Goal: Transaction & Acquisition: Purchase product/service

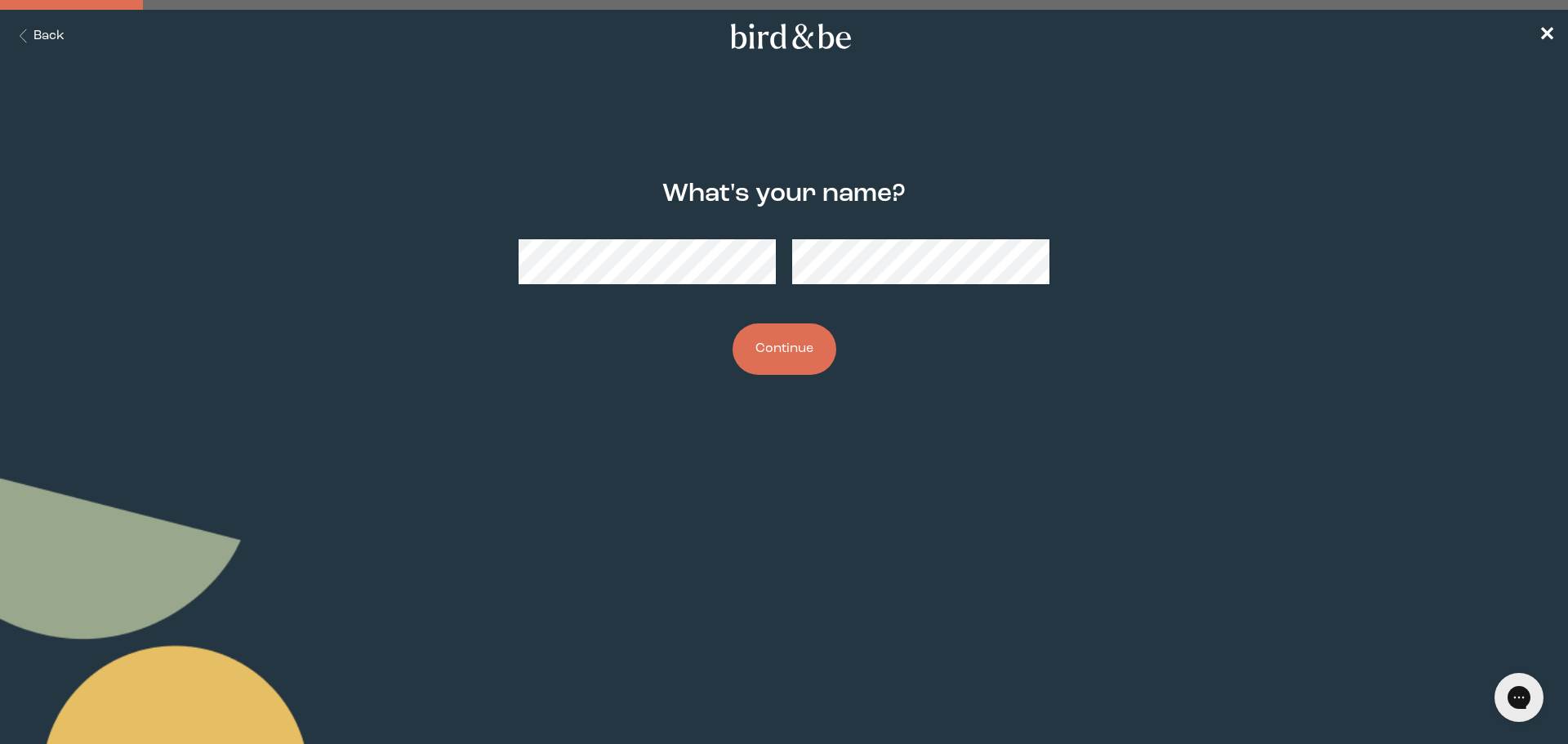
click at [794, 350] on button "Continue" at bounding box center [784, 348] width 104 height 52
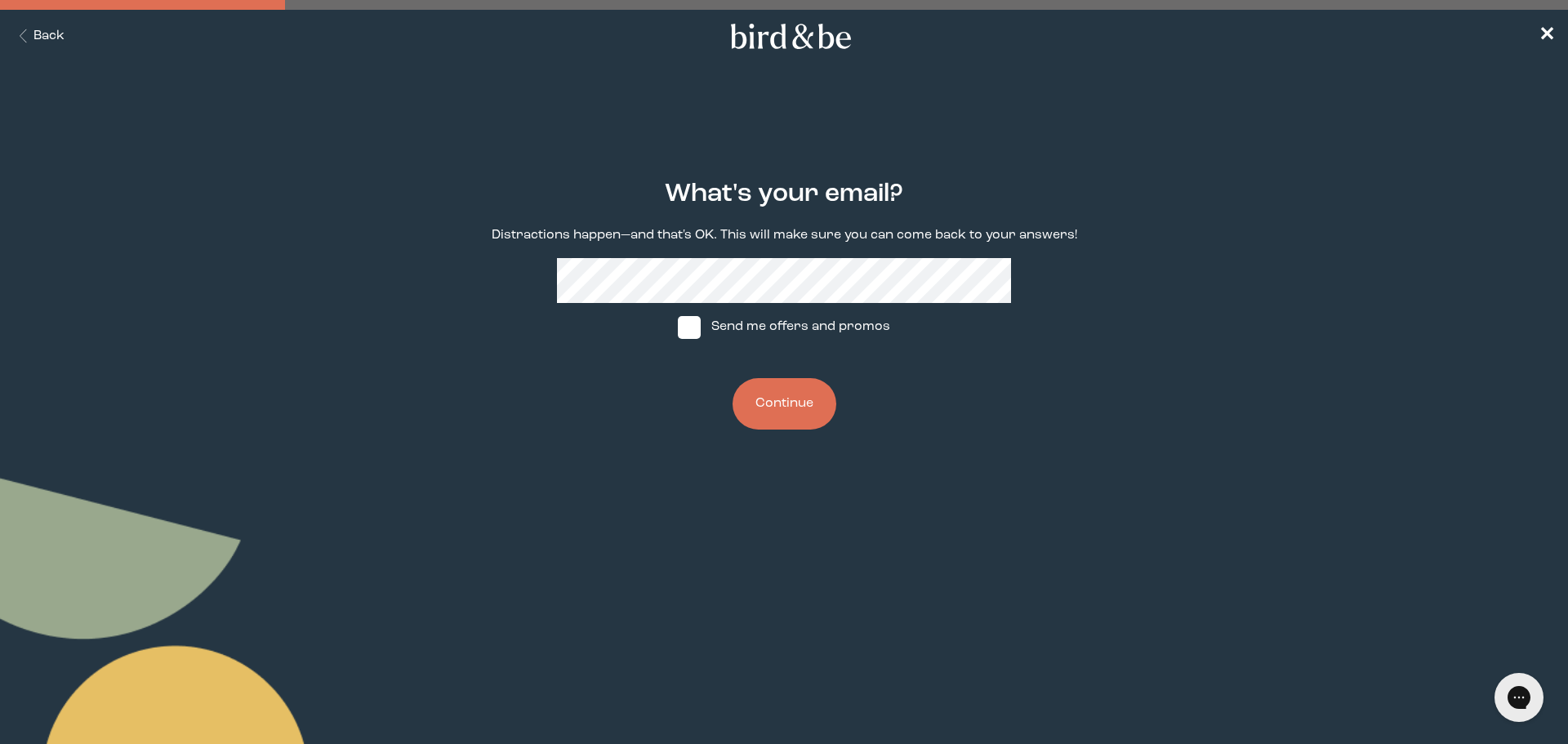
drag, startPoint x: 799, startPoint y: 422, endPoint x: 808, endPoint y: 412, distance: 13.5
click at [808, 413] on button "Continue" at bounding box center [784, 403] width 104 height 52
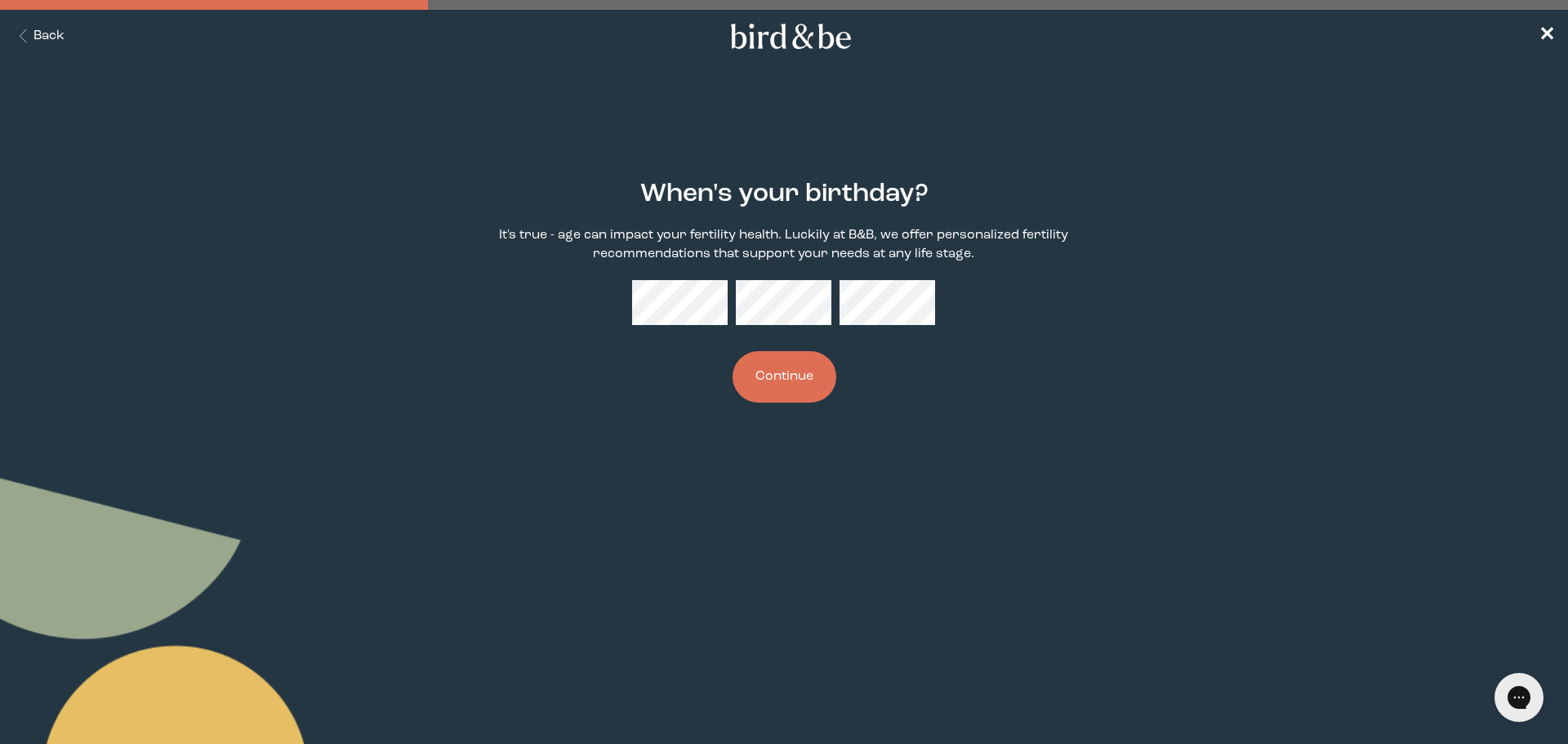
click at [780, 352] on button "Continue" at bounding box center [784, 377] width 104 height 52
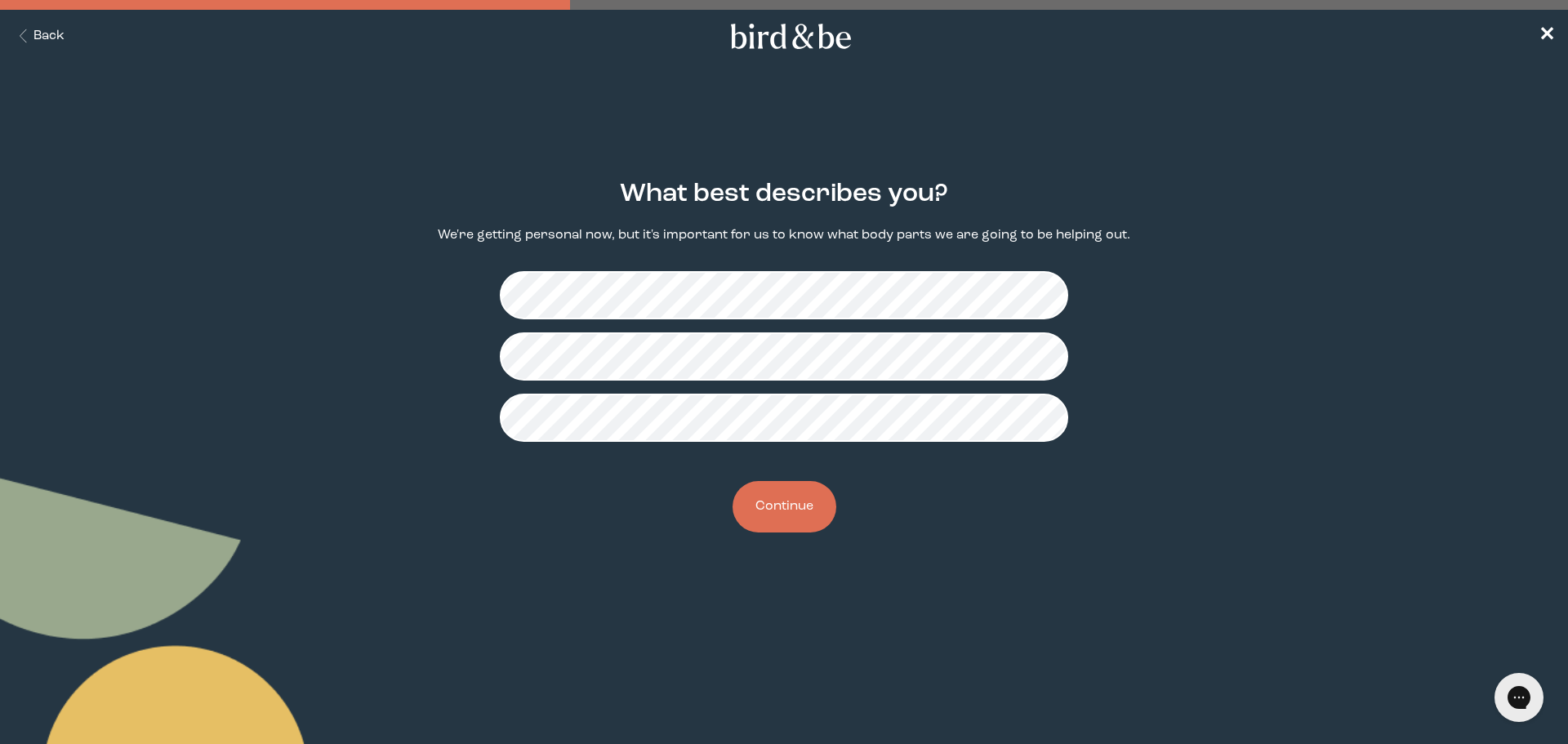
click at [31, 38] on icon "Back Button" at bounding box center [24, 36] width 21 height 14
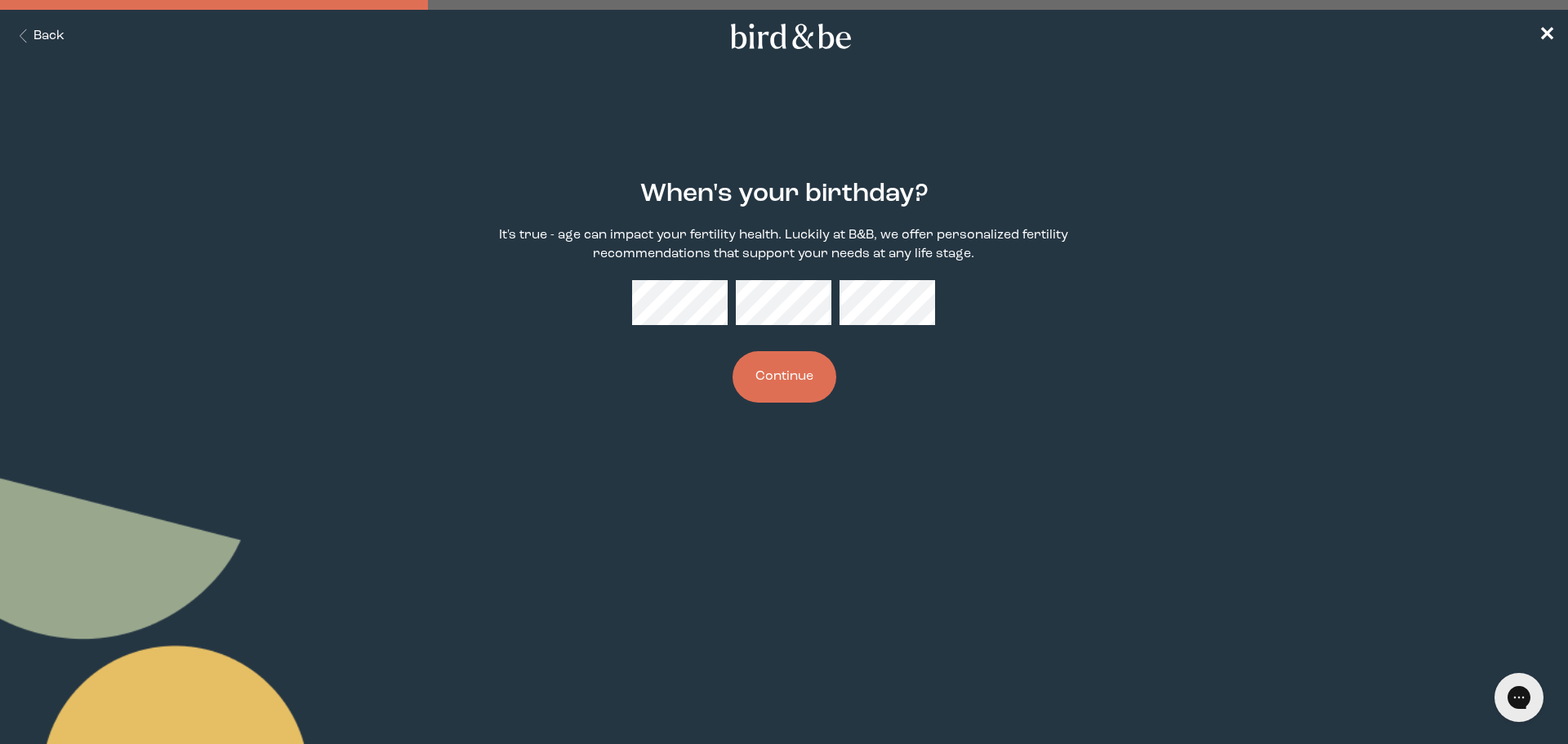
click at [776, 381] on button "Continue" at bounding box center [784, 377] width 104 height 52
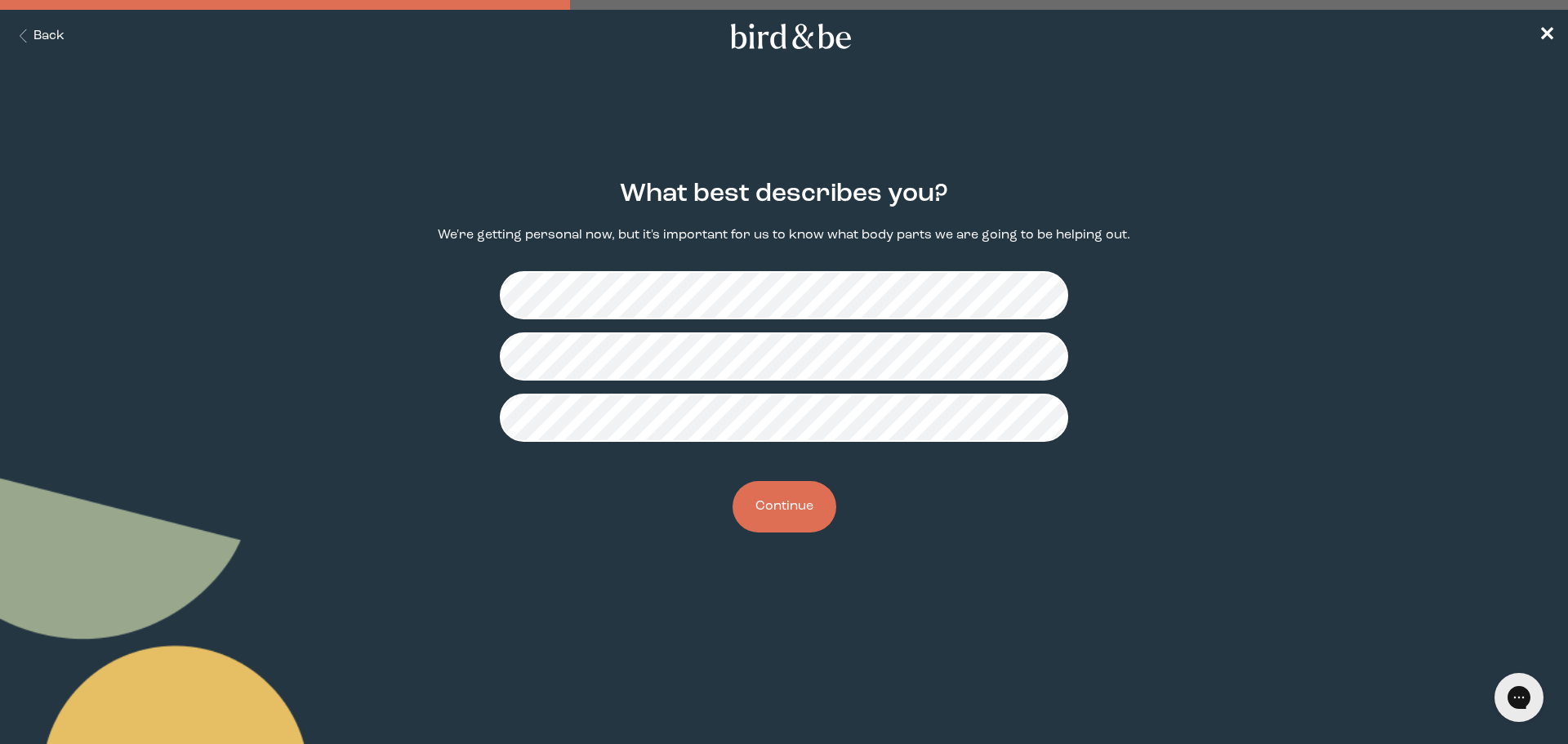
click at [794, 513] on button "Continue" at bounding box center [784, 506] width 104 height 52
click at [799, 499] on button "Continue" at bounding box center [784, 506] width 104 height 52
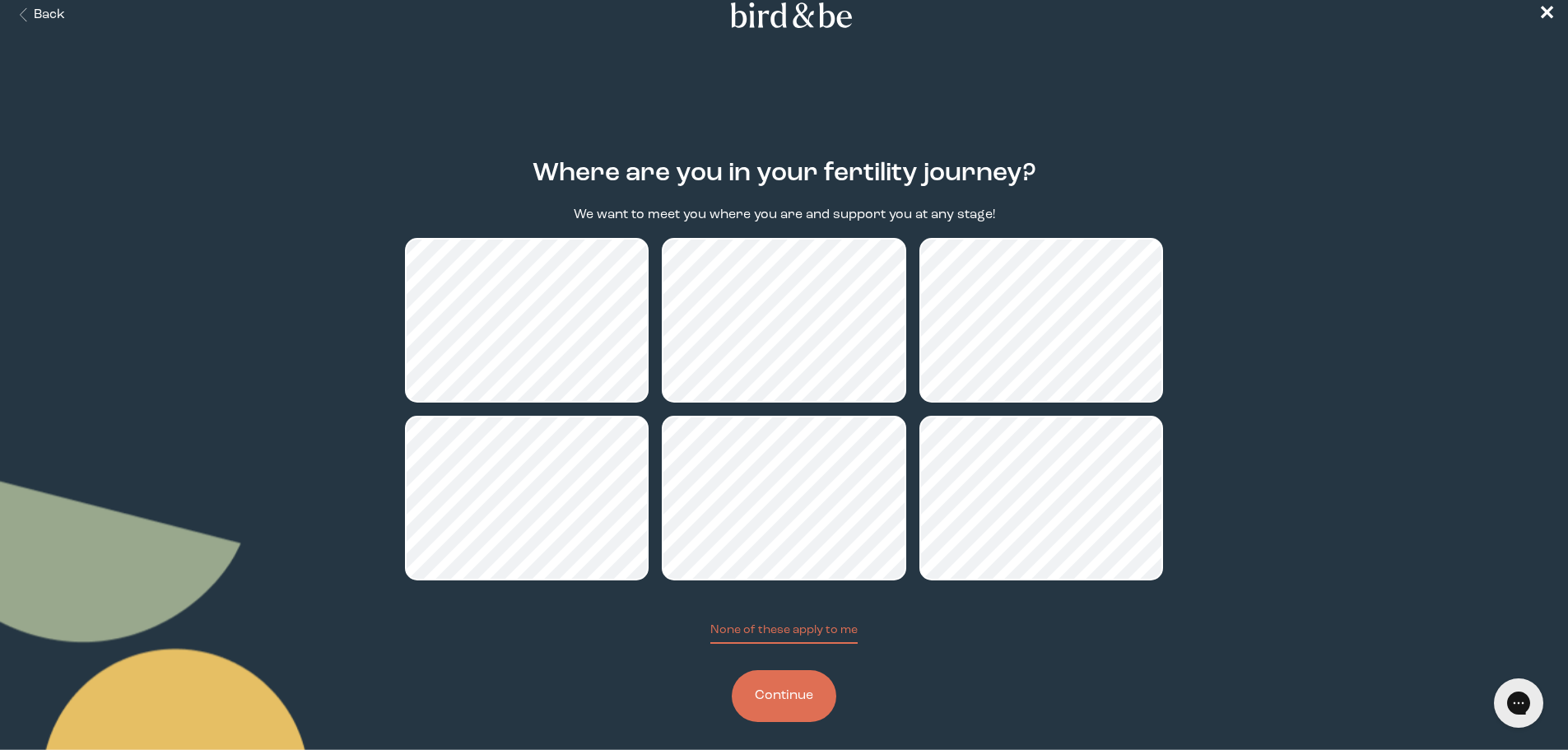
scroll to position [33, 0]
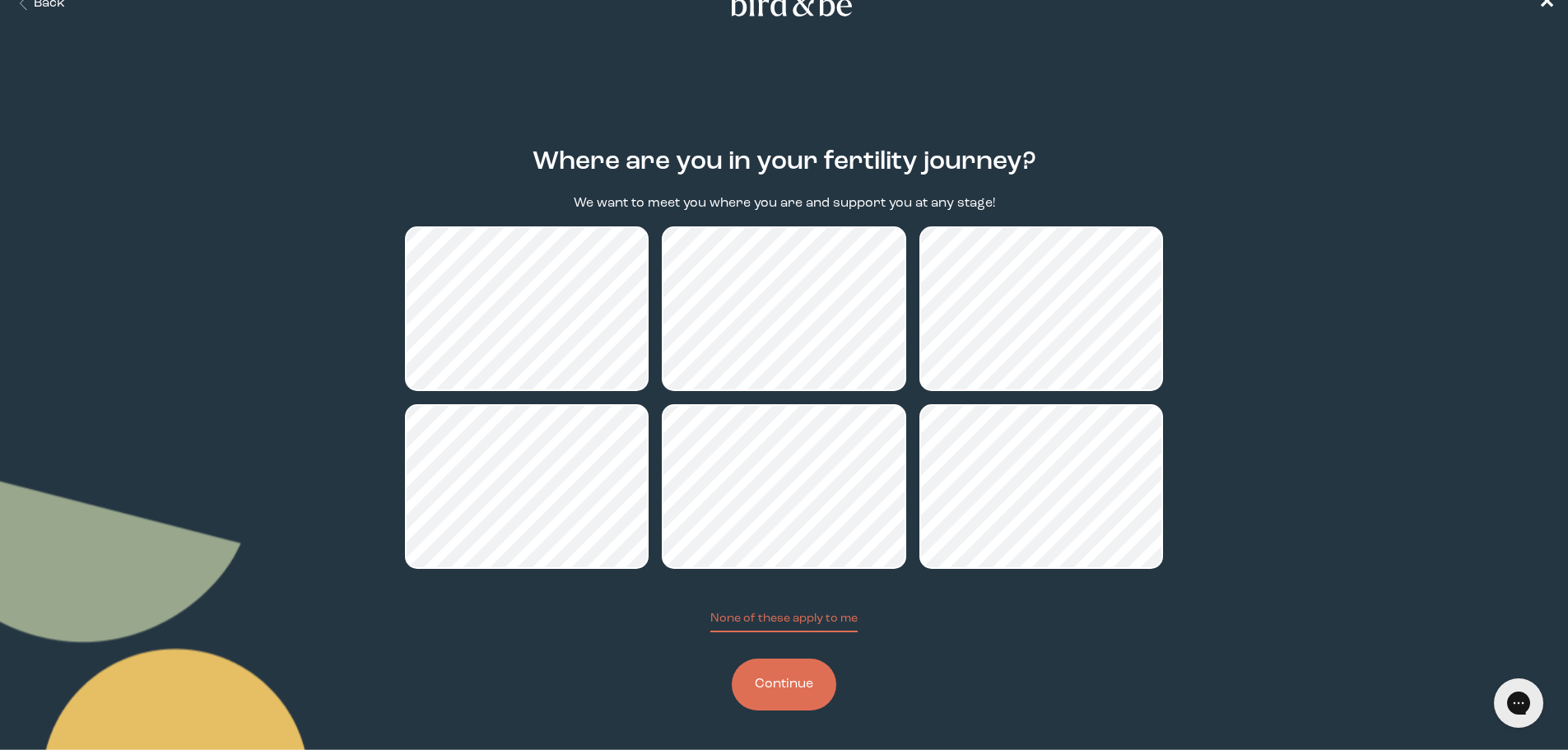
click at [787, 682] on button "Continue" at bounding box center [784, 684] width 104 height 52
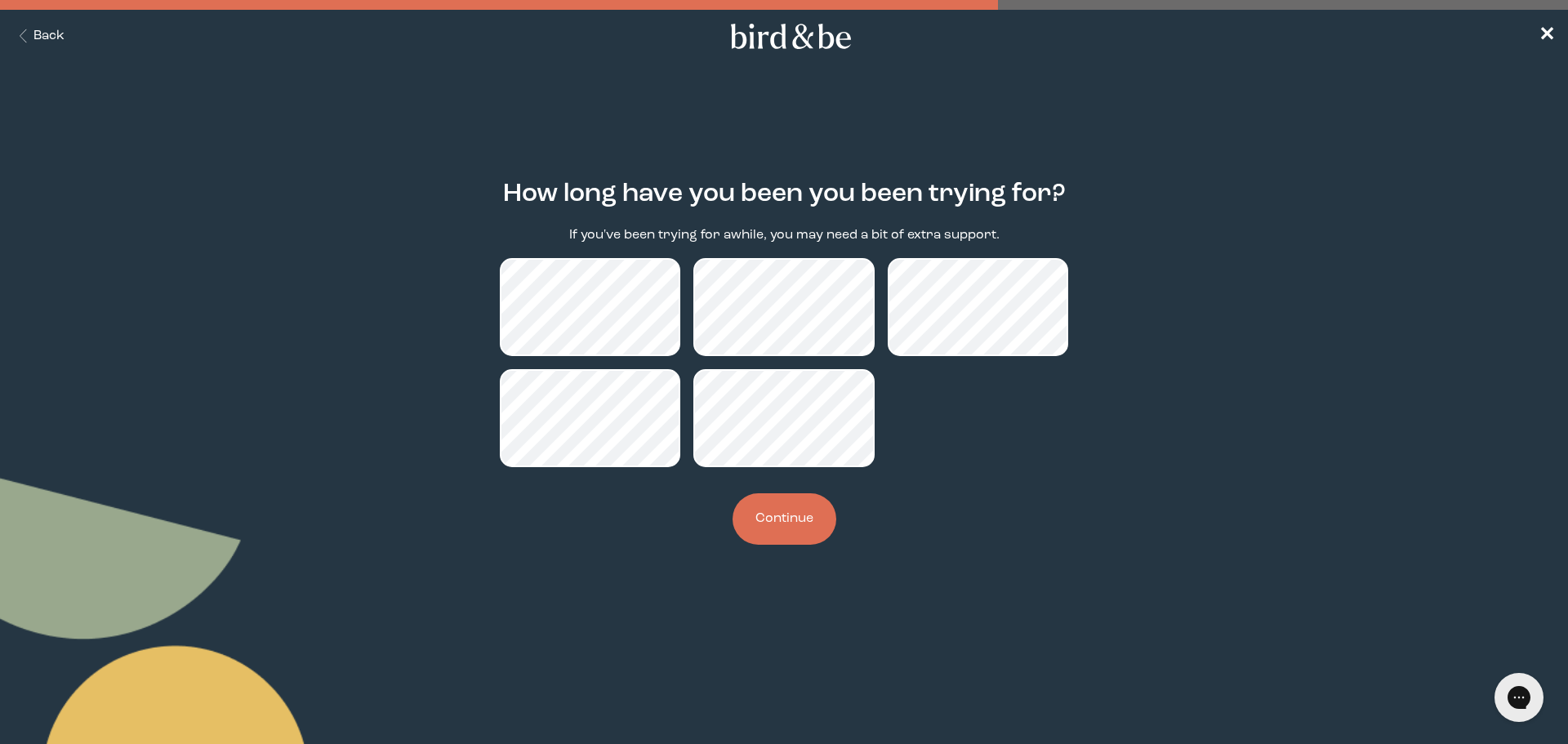
click at [803, 537] on button "Continue" at bounding box center [784, 518] width 104 height 52
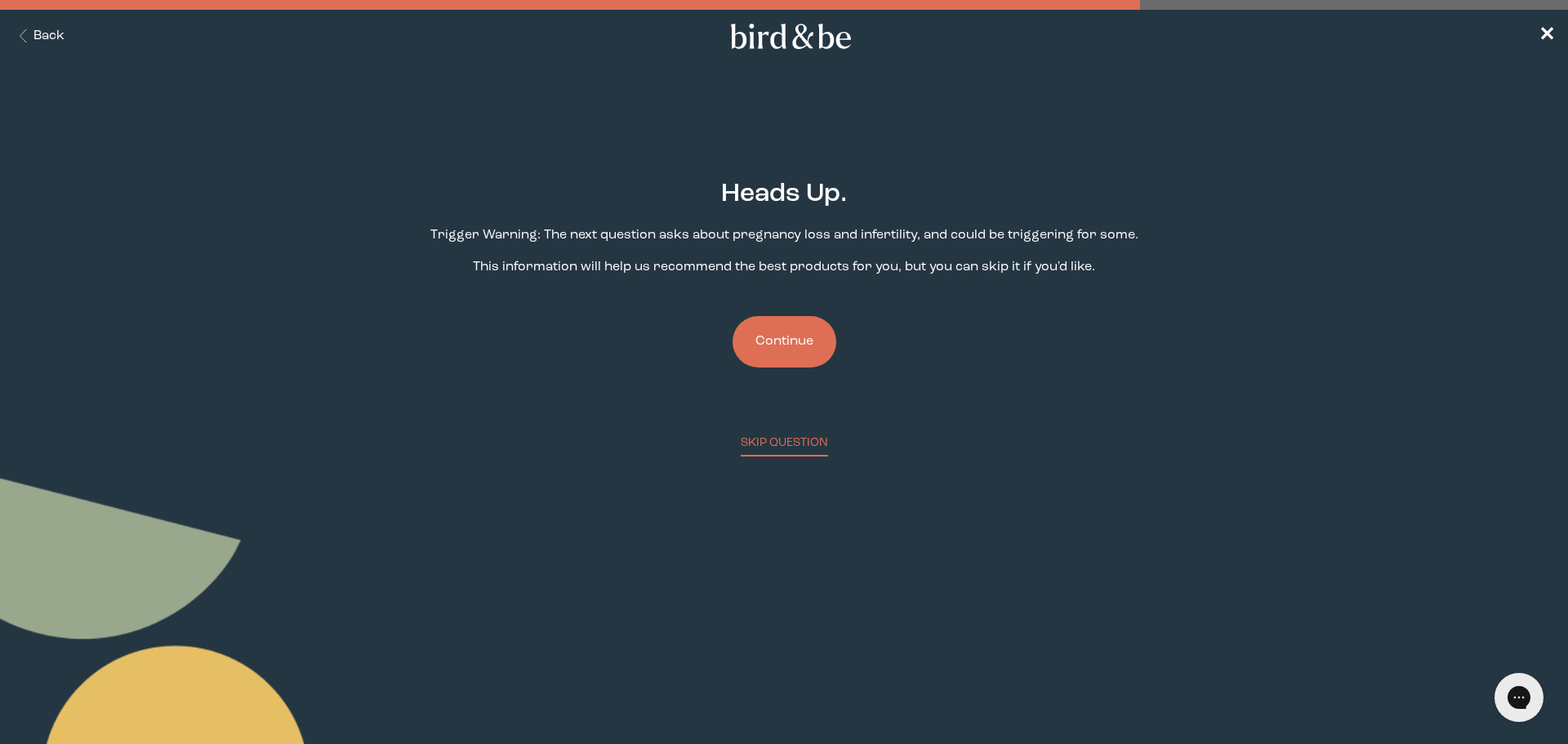
click at [803, 337] on button "Continue" at bounding box center [784, 341] width 104 height 52
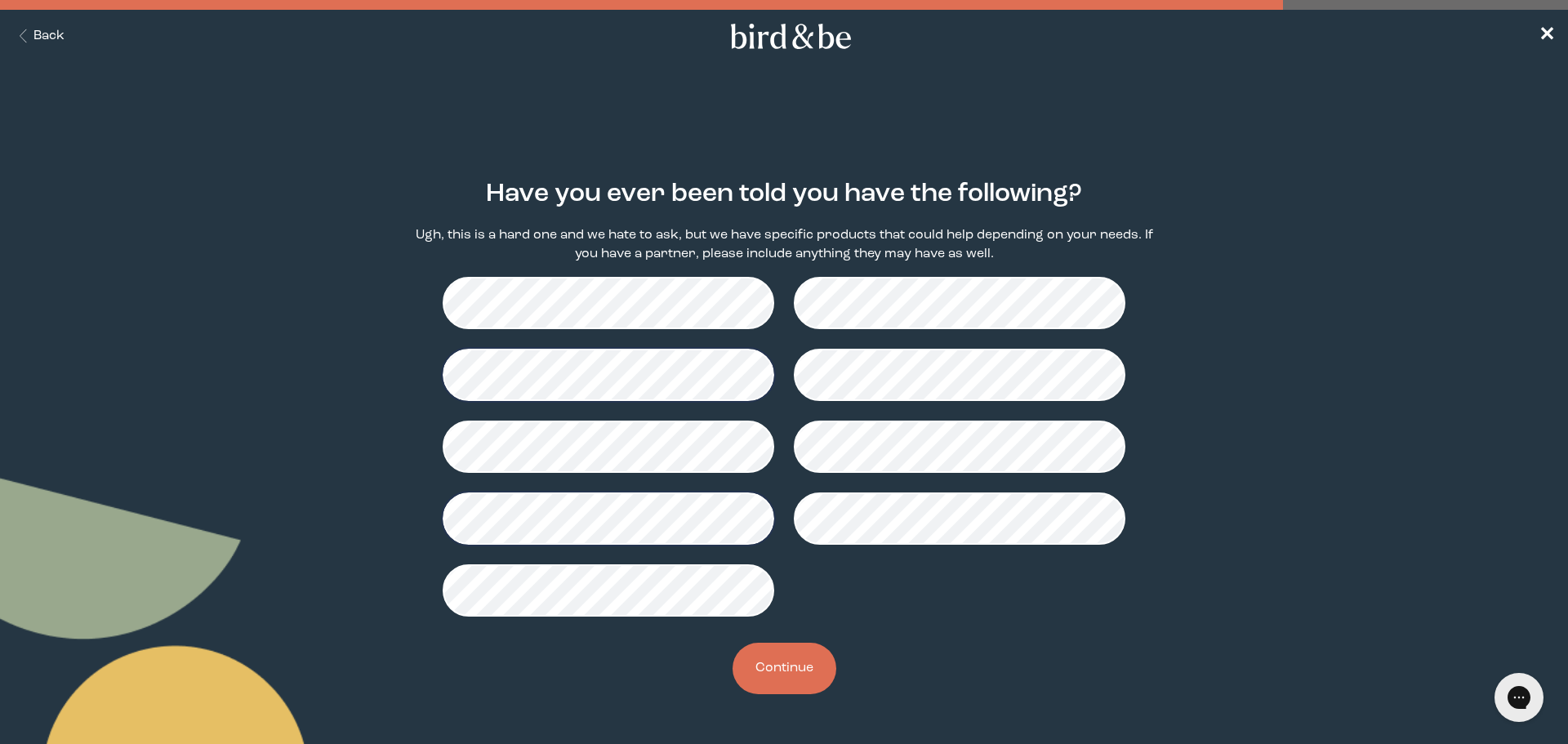
click at [787, 667] on button "Continue" at bounding box center [784, 668] width 104 height 52
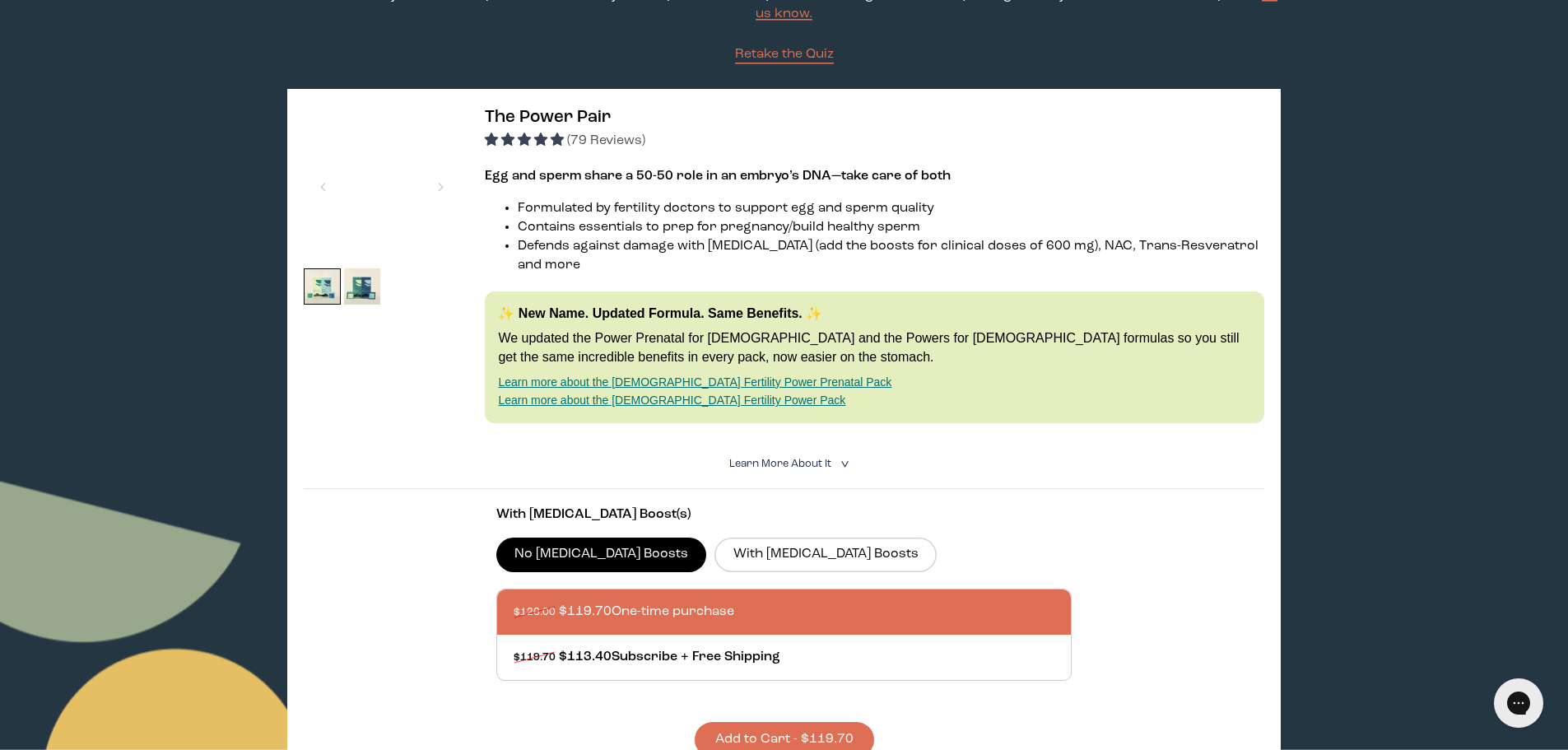
scroll to position [164, 0]
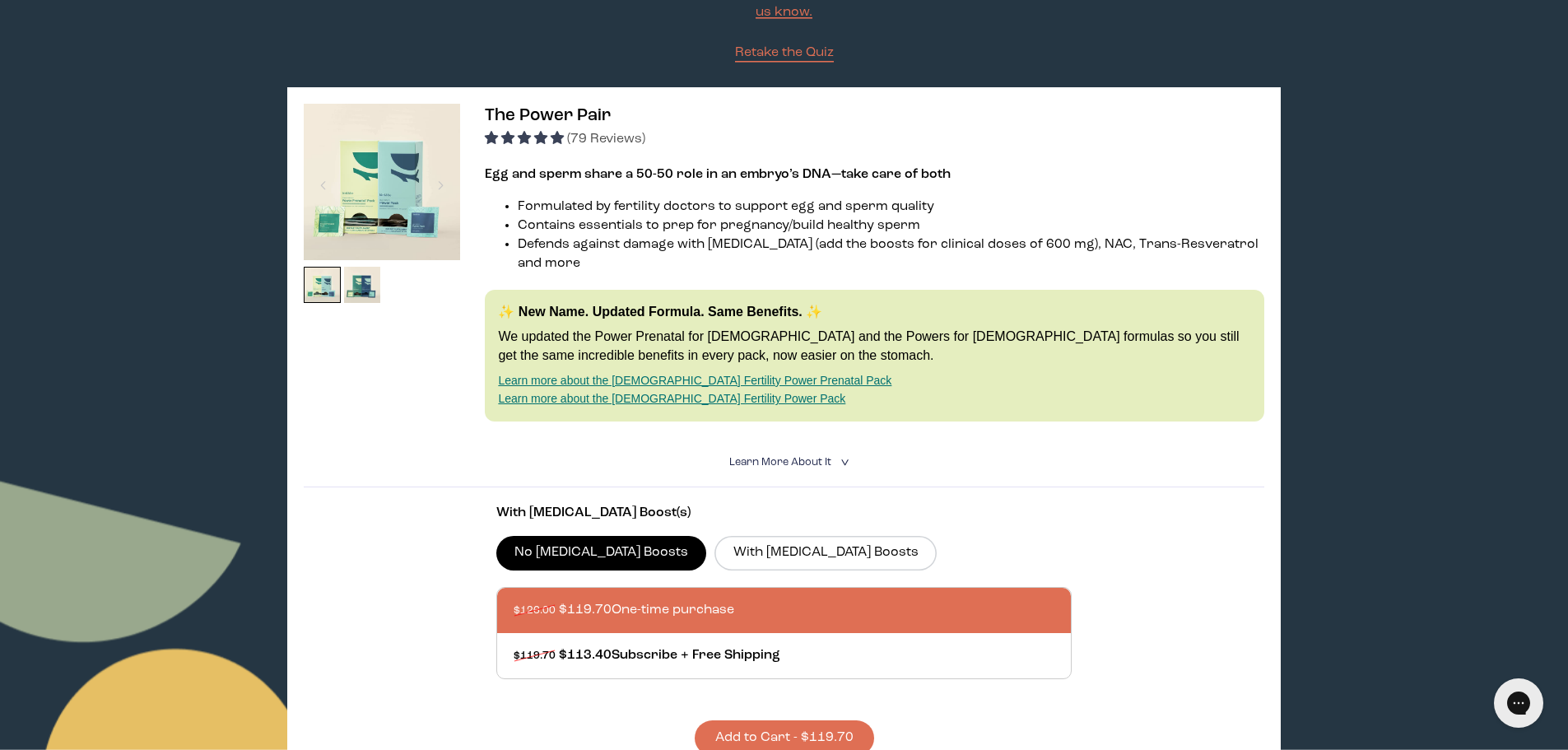
click at [789, 720] on button "Add to Cart - $119.70" at bounding box center [784, 737] width 179 height 35
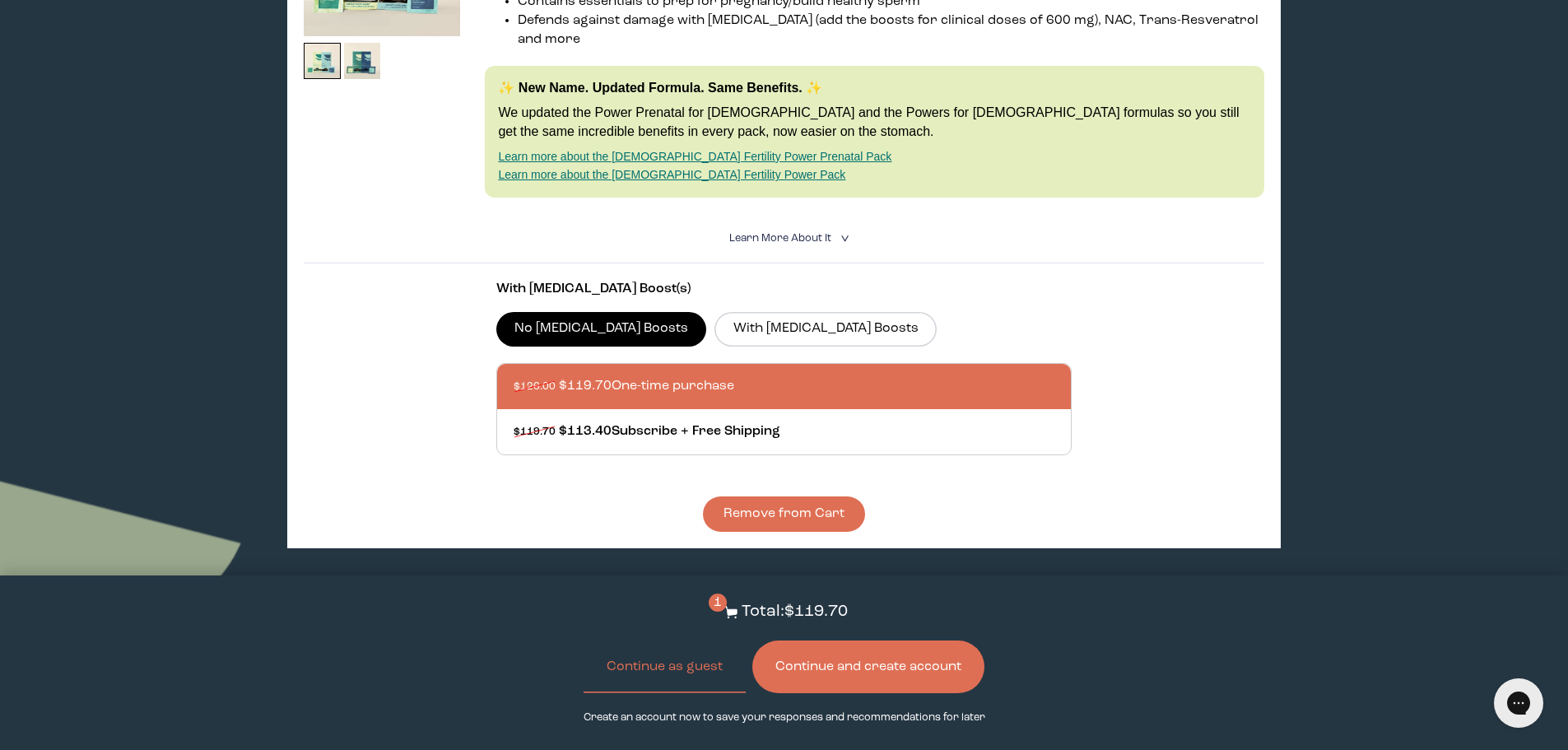
scroll to position [411, 0]
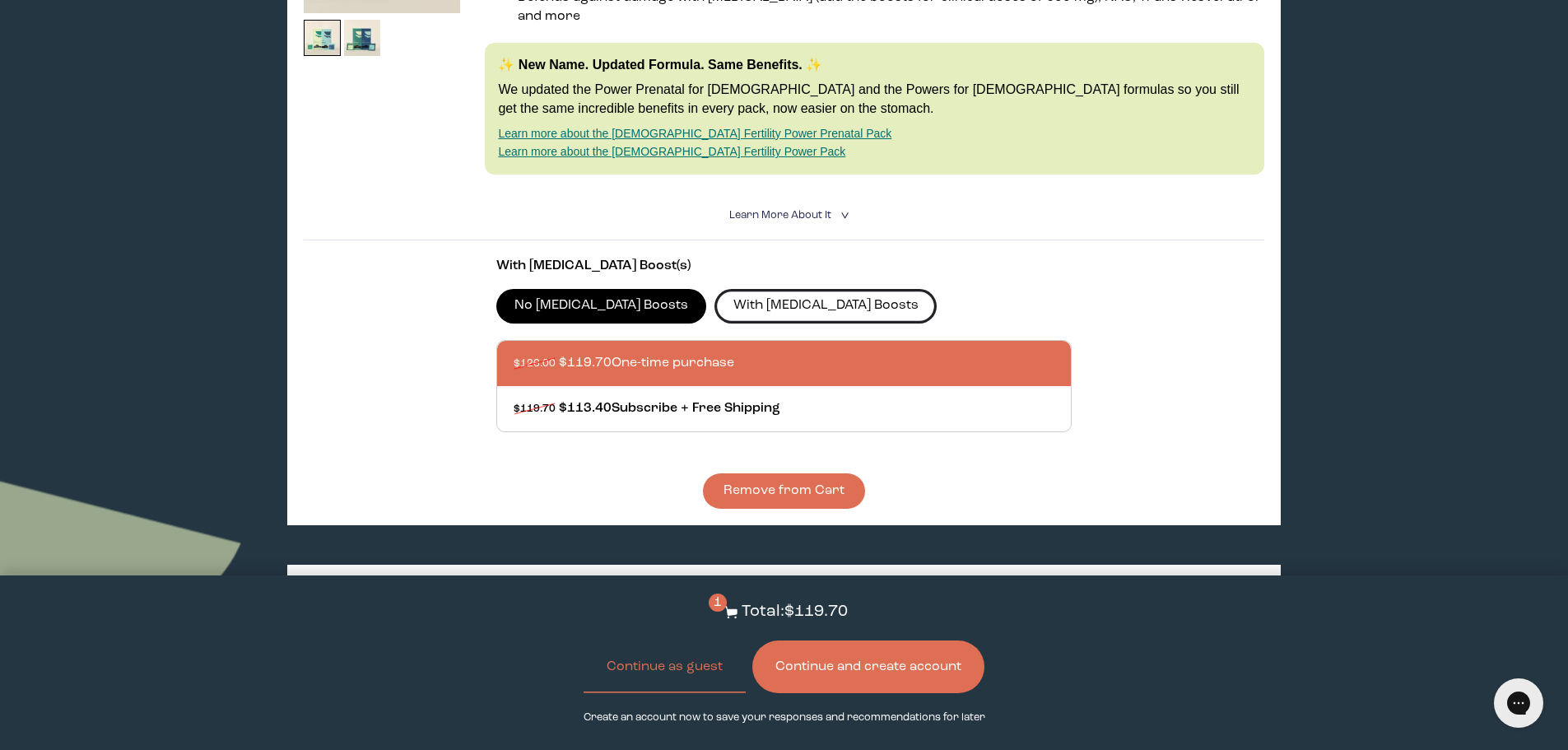
click at [767, 289] on label "With [MEDICAL_DATA] Boosts" at bounding box center [825, 306] width 222 height 34
click at [0, 0] on input "With [MEDICAL_DATA] Boosts" at bounding box center [0, 0] width 0 height 0
click at [898, 289] on fieldset "No [MEDICAL_DATA] Boosts With [MEDICAL_DATA] Boosts" at bounding box center [784, 306] width 576 height 34
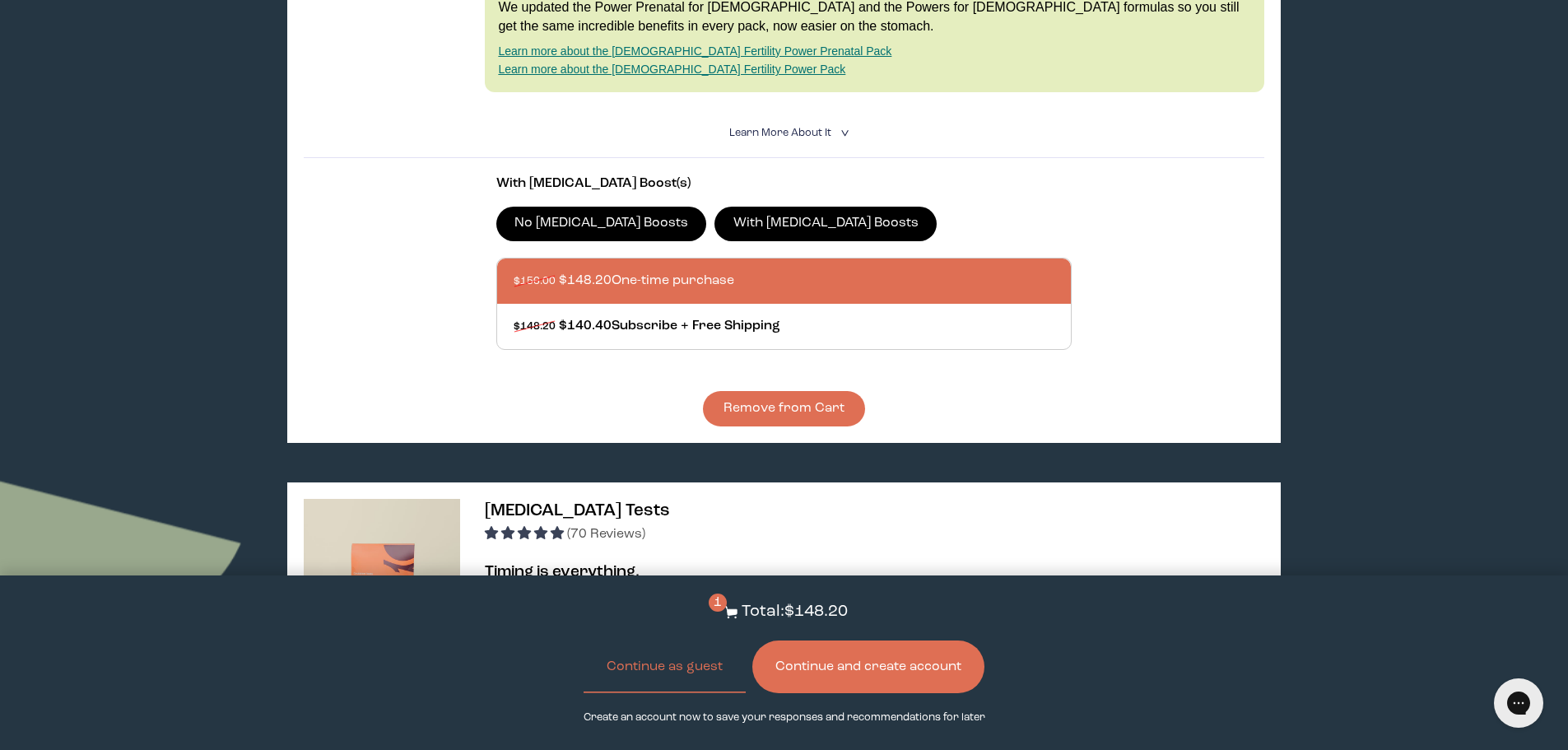
scroll to position [0, 0]
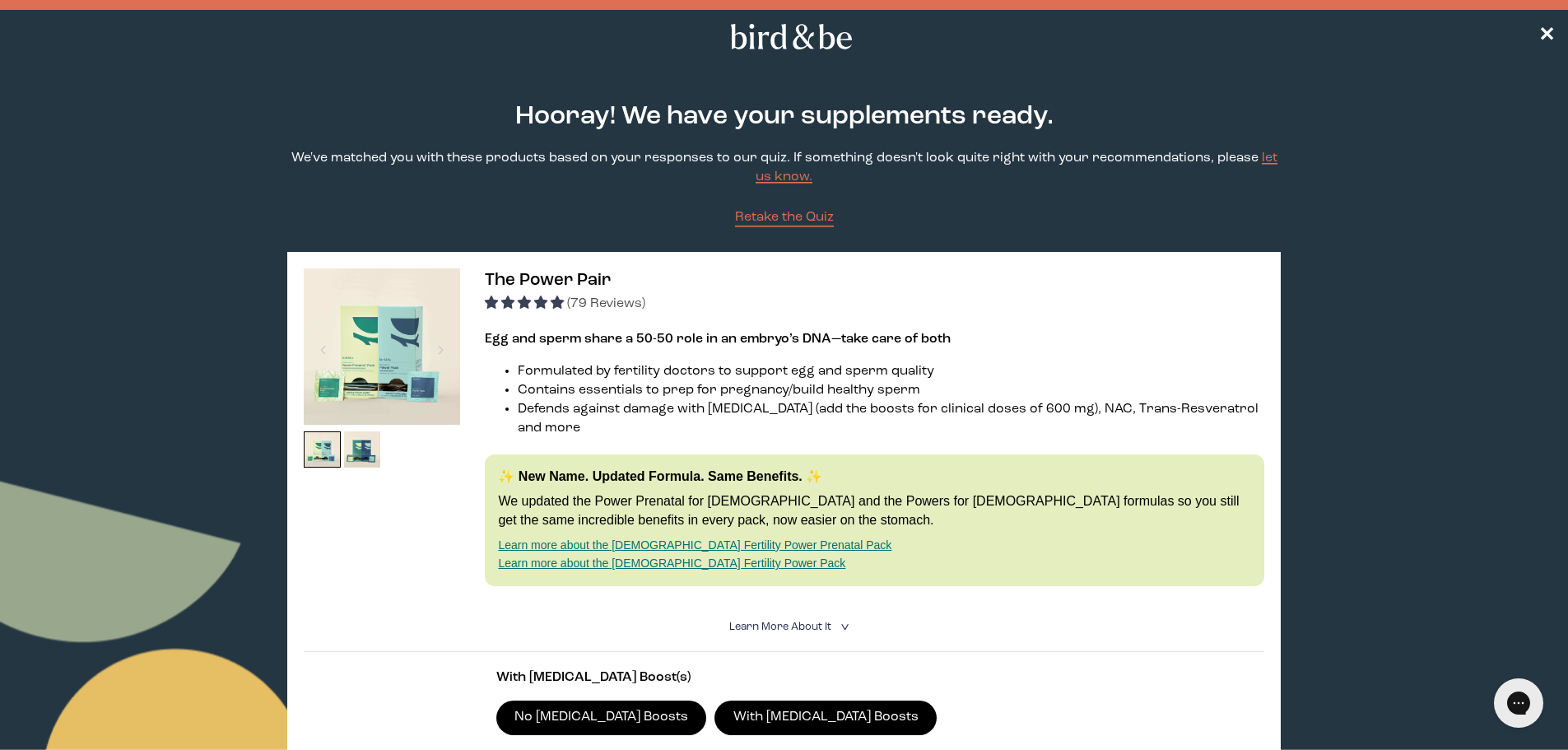
click at [611, 299] on span "(79 Reviews)" at bounding box center [606, 304] width 78 height 13
click at [769, 217] on span "Retake the Quiz" at bounding box center [784, 217] width 99 height 13
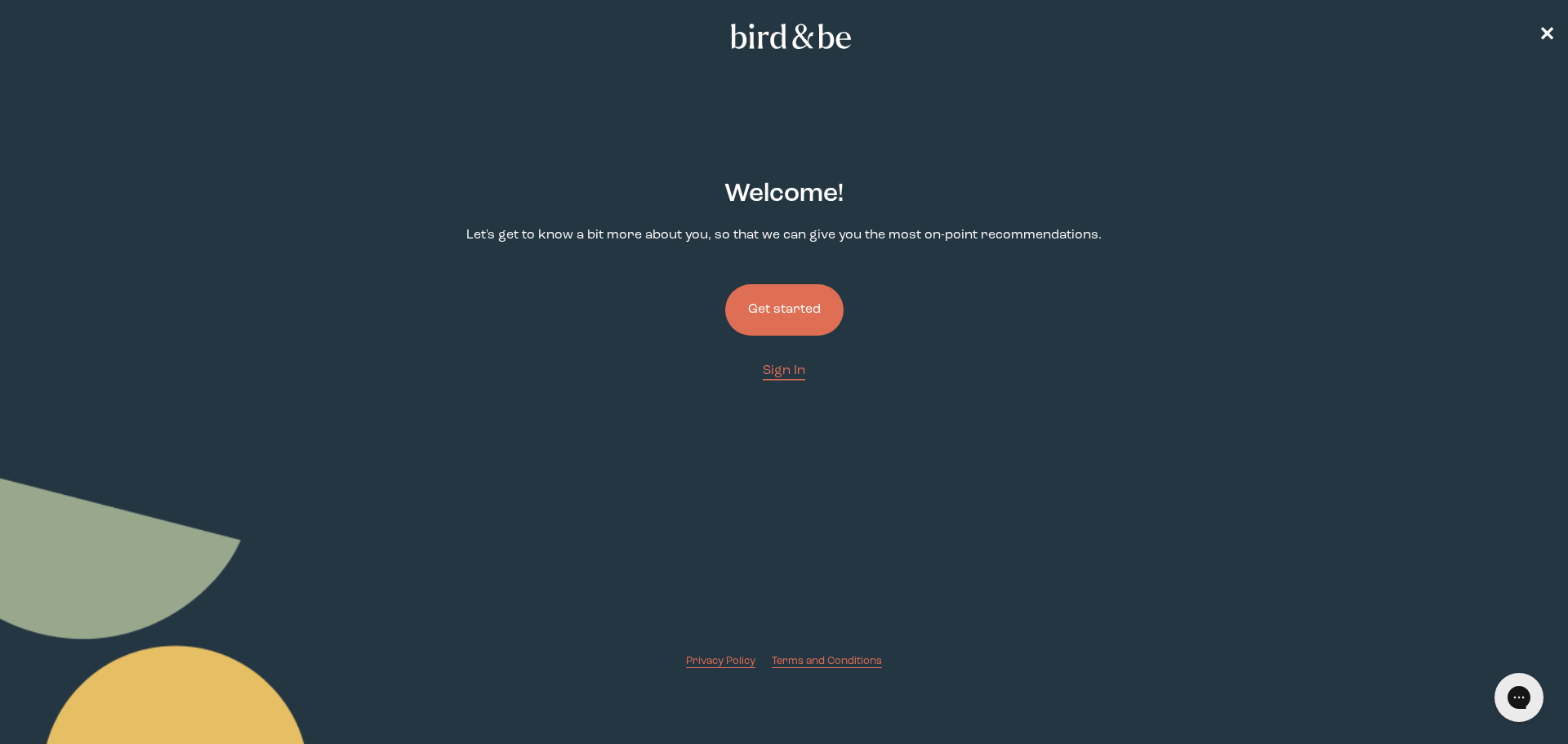
click at [781, 303] on button "Get started" at bounding box center [785, 310] width 119 height 52
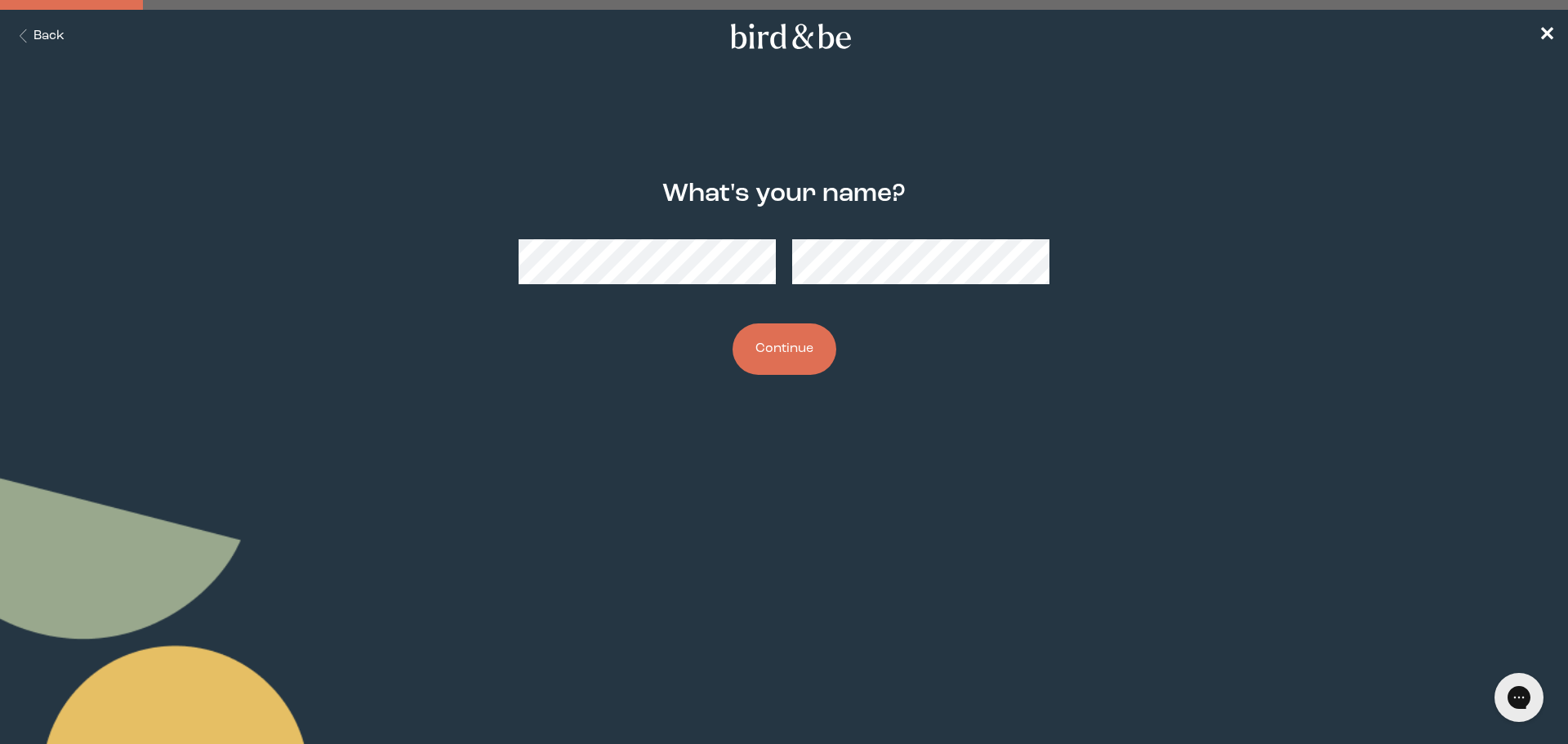
click at [777, 346] on button "Continue" at bounding box center [784, 348] width 104 height 52
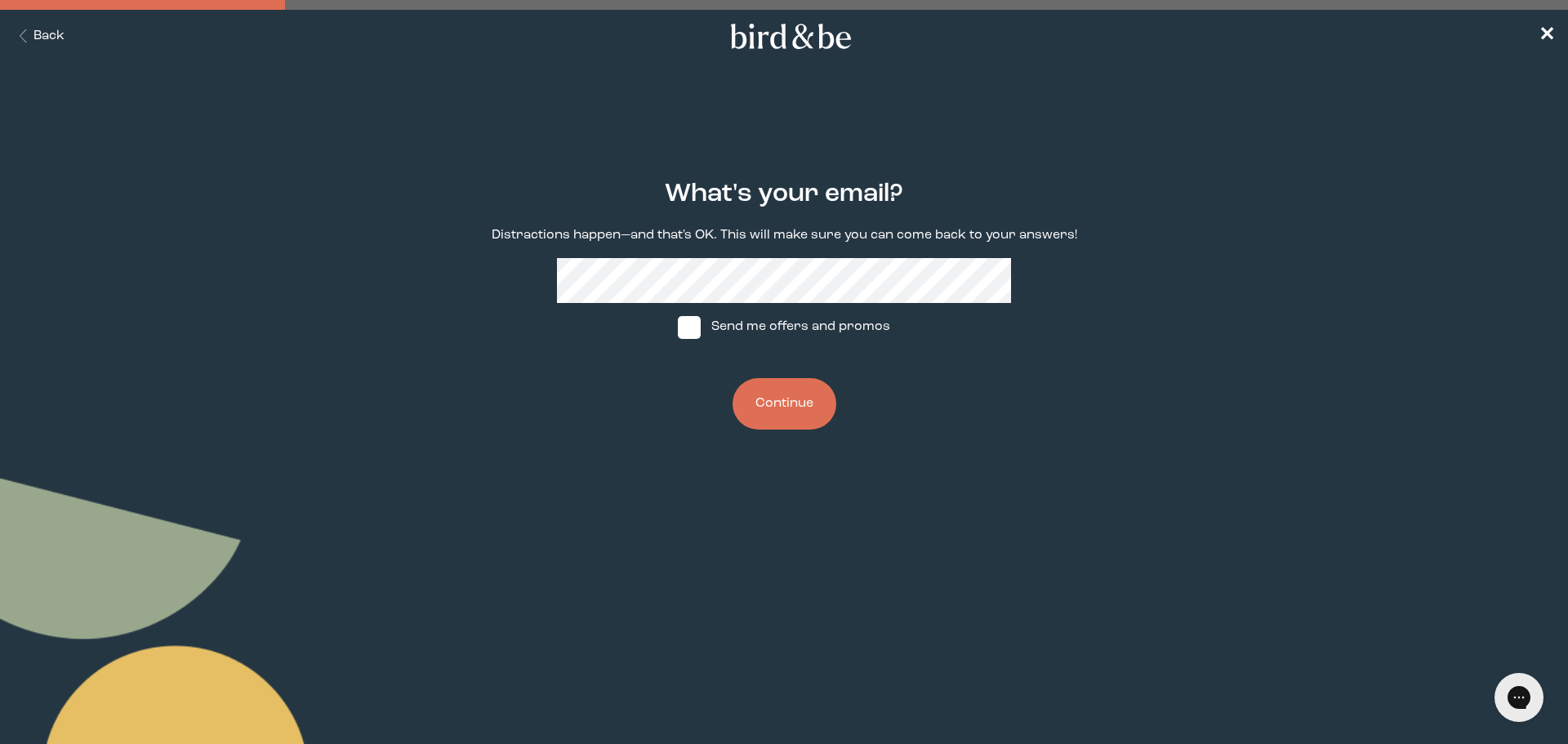
click at [783, 382] on button "Continue" at bounding box center [784, 403] width 104 height 52
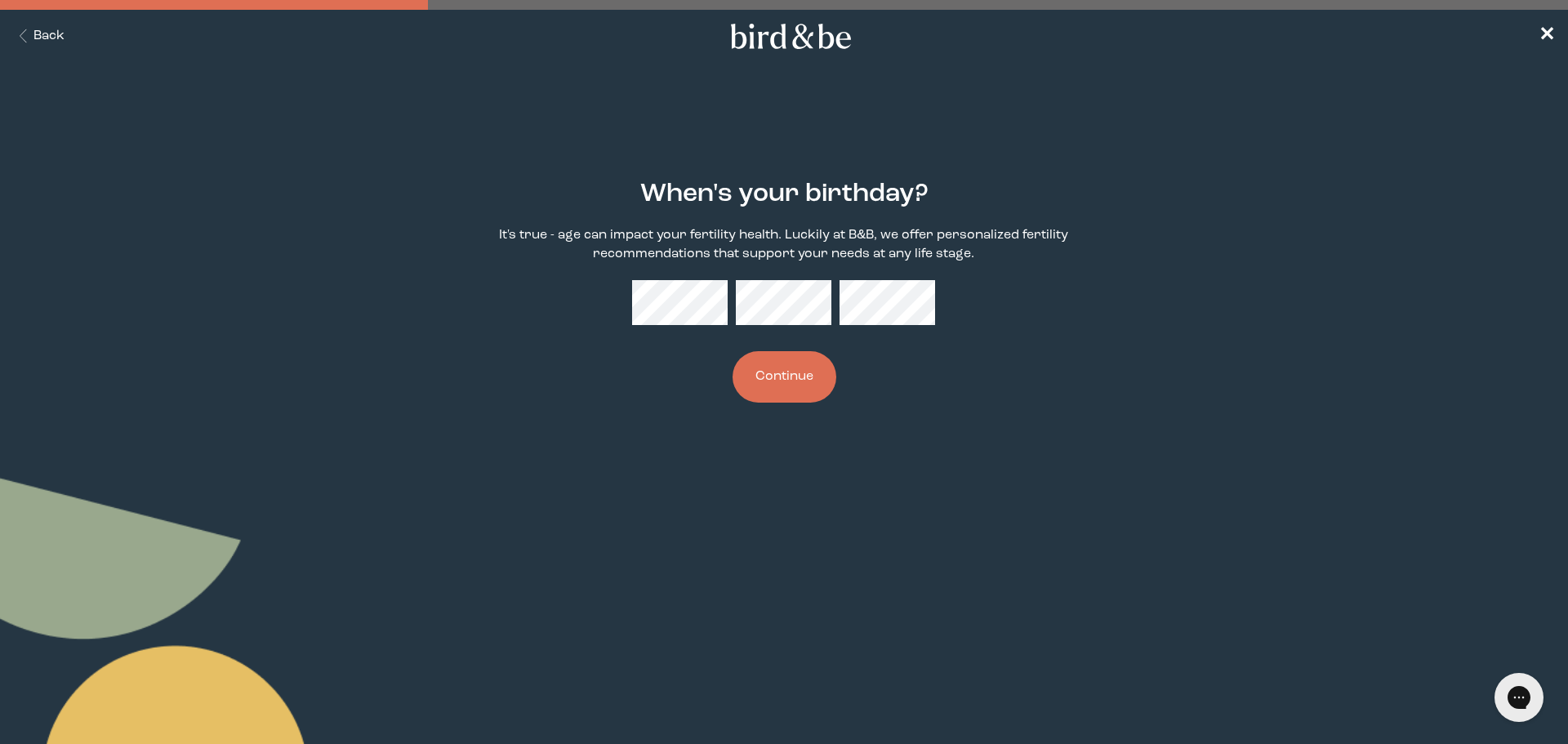
click at [781, 374] on button "Continue" at bounding box center [784, 377] width 104 height 52
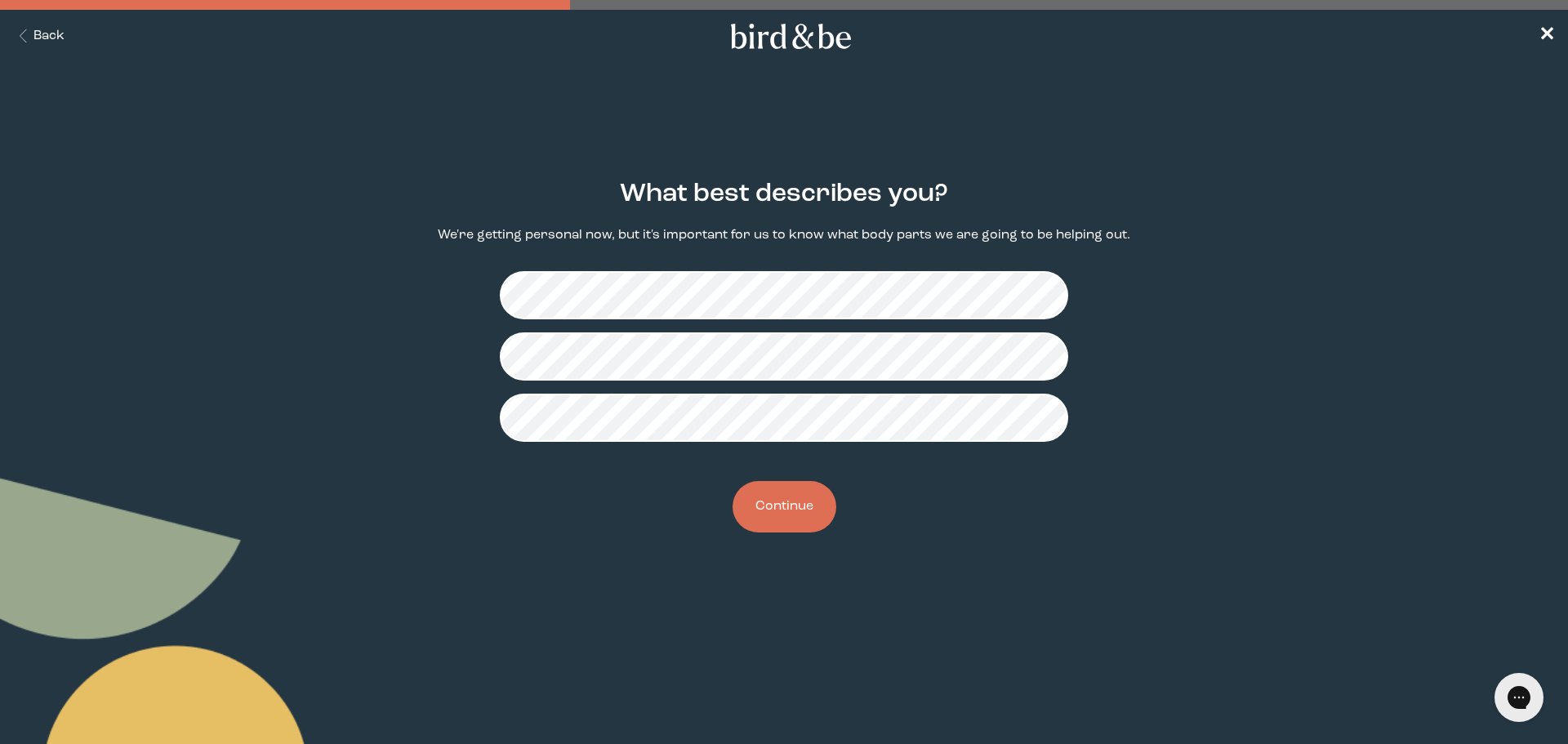
click at [796, 511] on button "Continue" at bounding box center [784, 506] width 104 height 52
click at [758, 502] on button "Continue" at bounding box center [784, 506] width 104 height 52
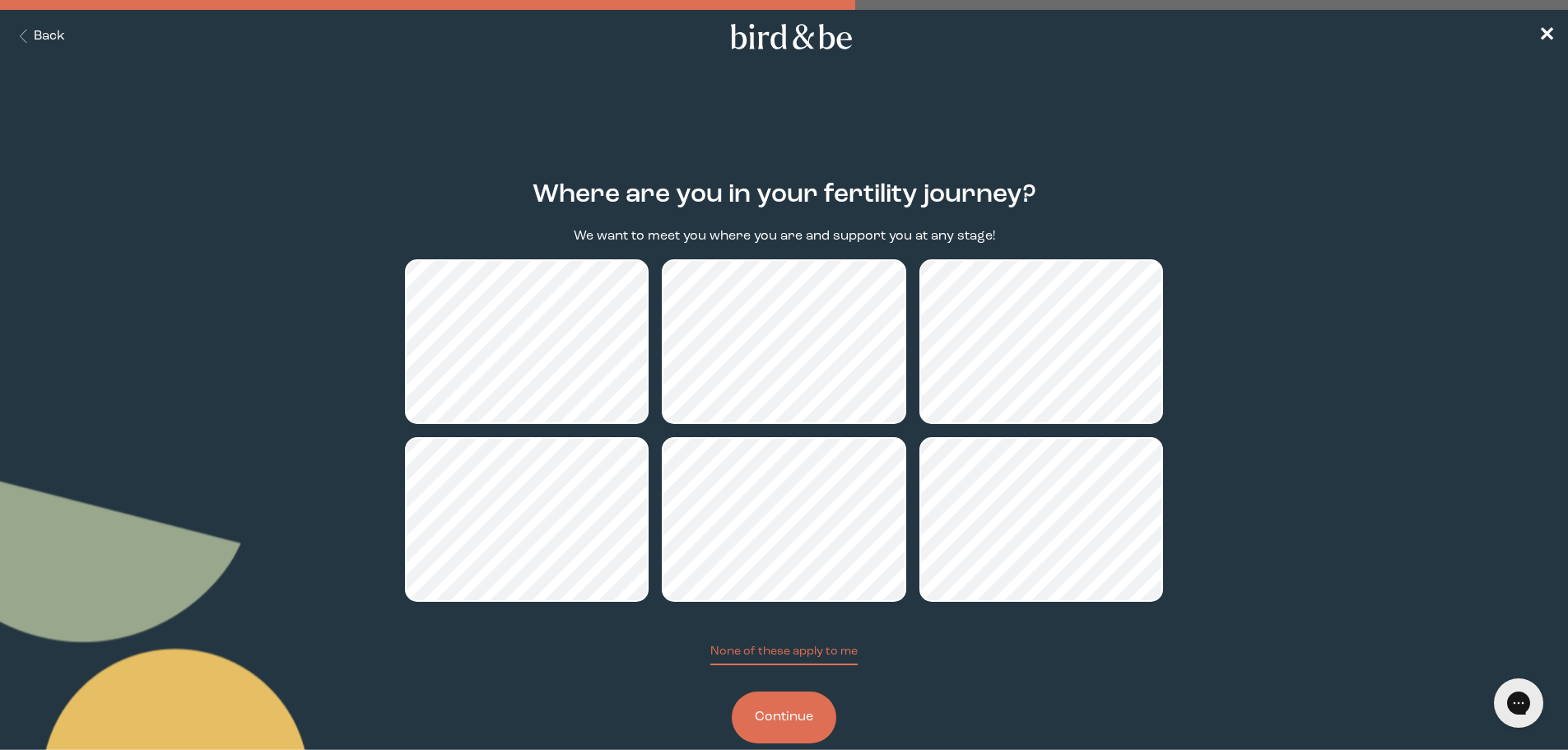
click at [779, 731] on button "Continue" at bounding box center [784, 717] width 104 height 52
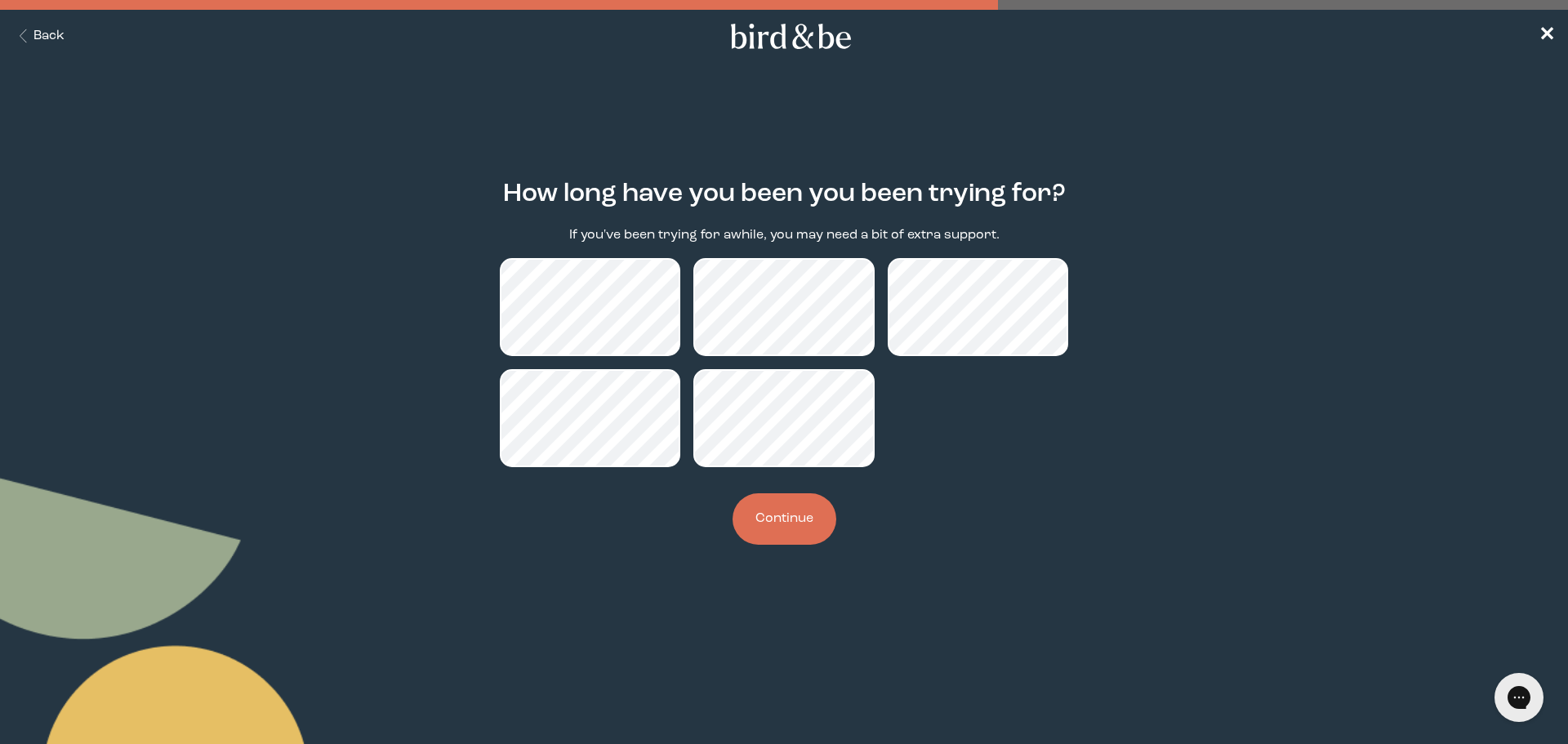
click at [799, 523] on button "Continue" at bounding box center [784, 518] width 104 height 52
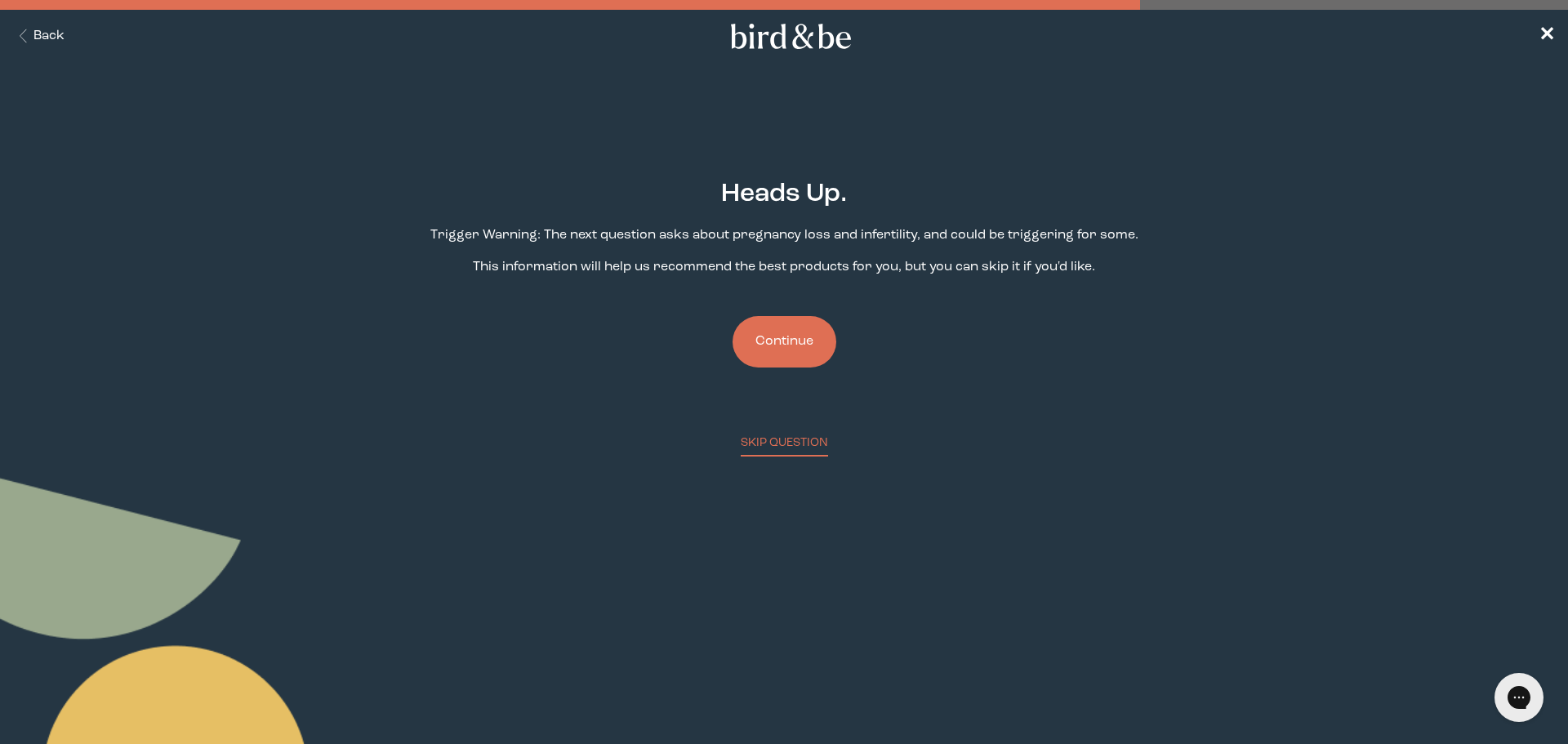
click at [774, 332] on button "Continue" at bounding box center [784, 341] width 104 height 52
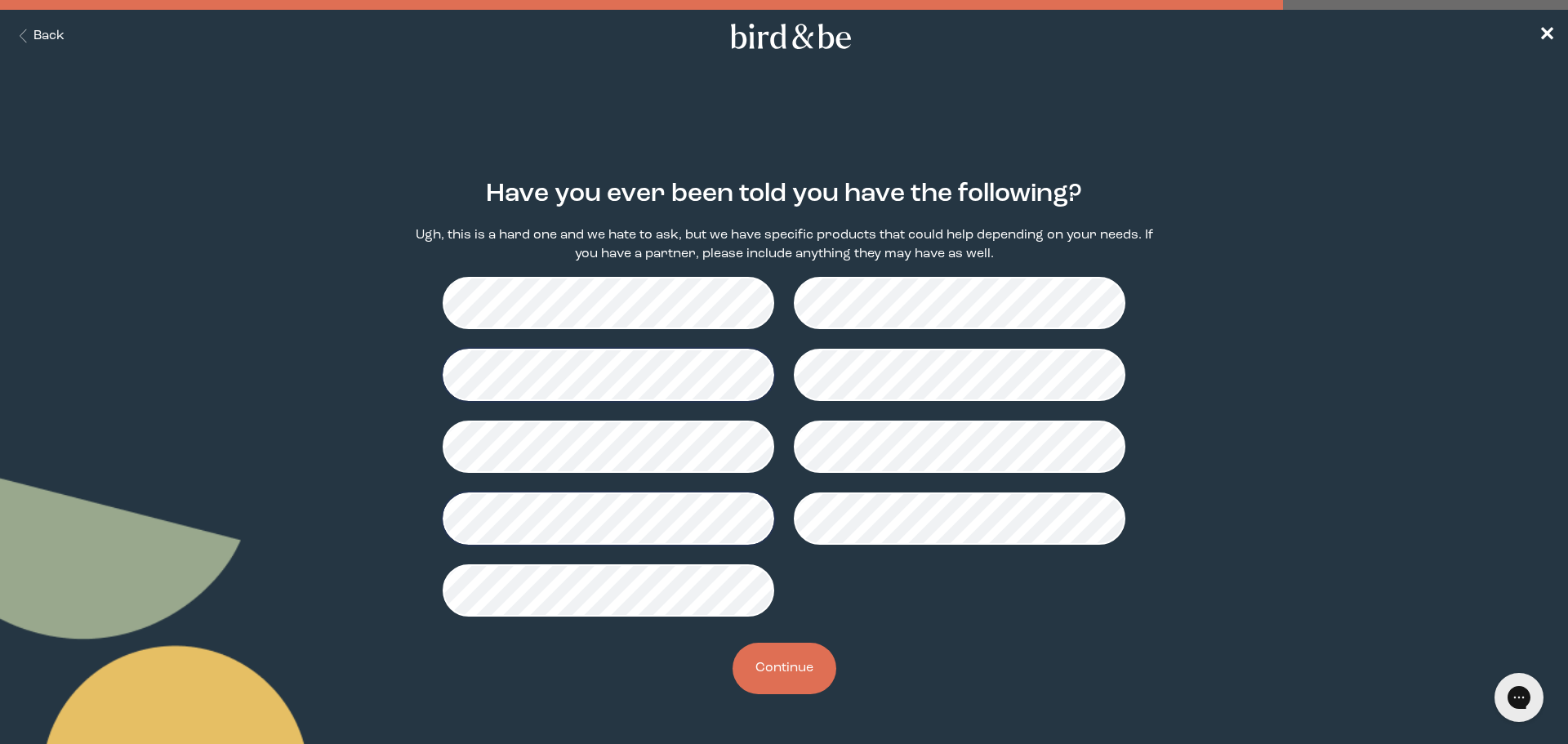
click at [782, 682] on button "Continue" at bounding box center [784, 668] width 104 height 52
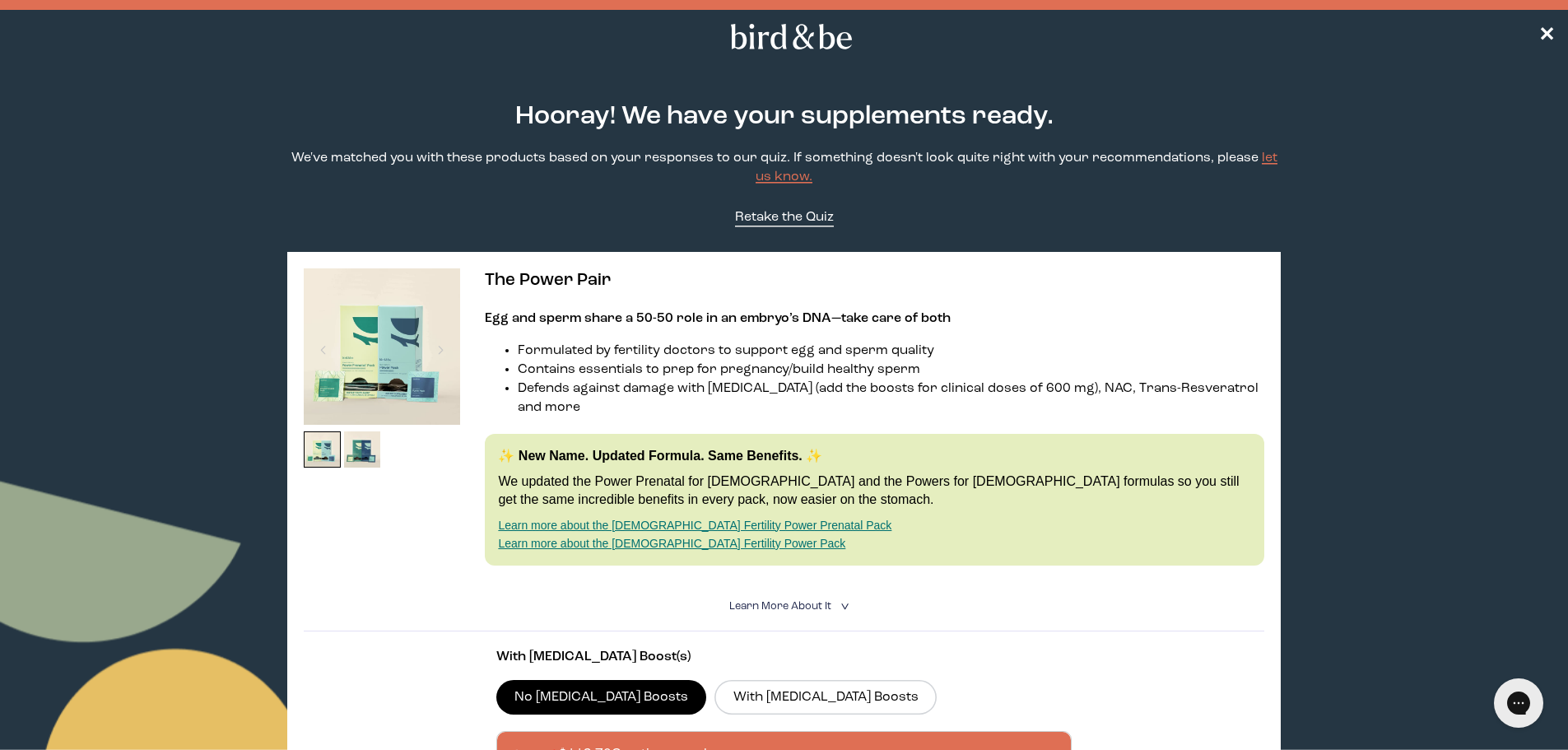
click at [792, 216] on span "Retake the Quiz" at bounding box center [784, 217] width 99 height 13
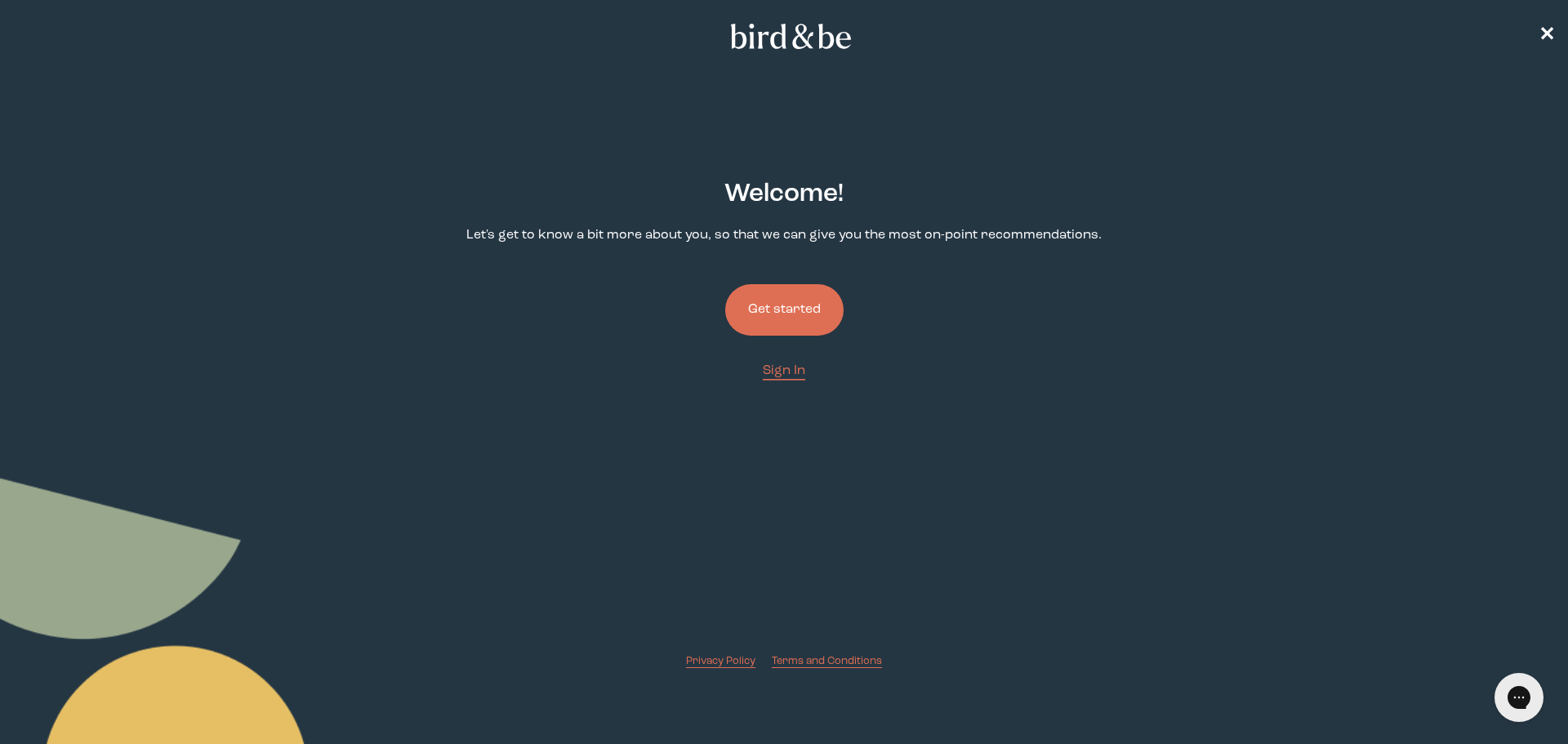
click at [780, 289] on button "Get started" at bounding box center [785, 310] width 119 height 52
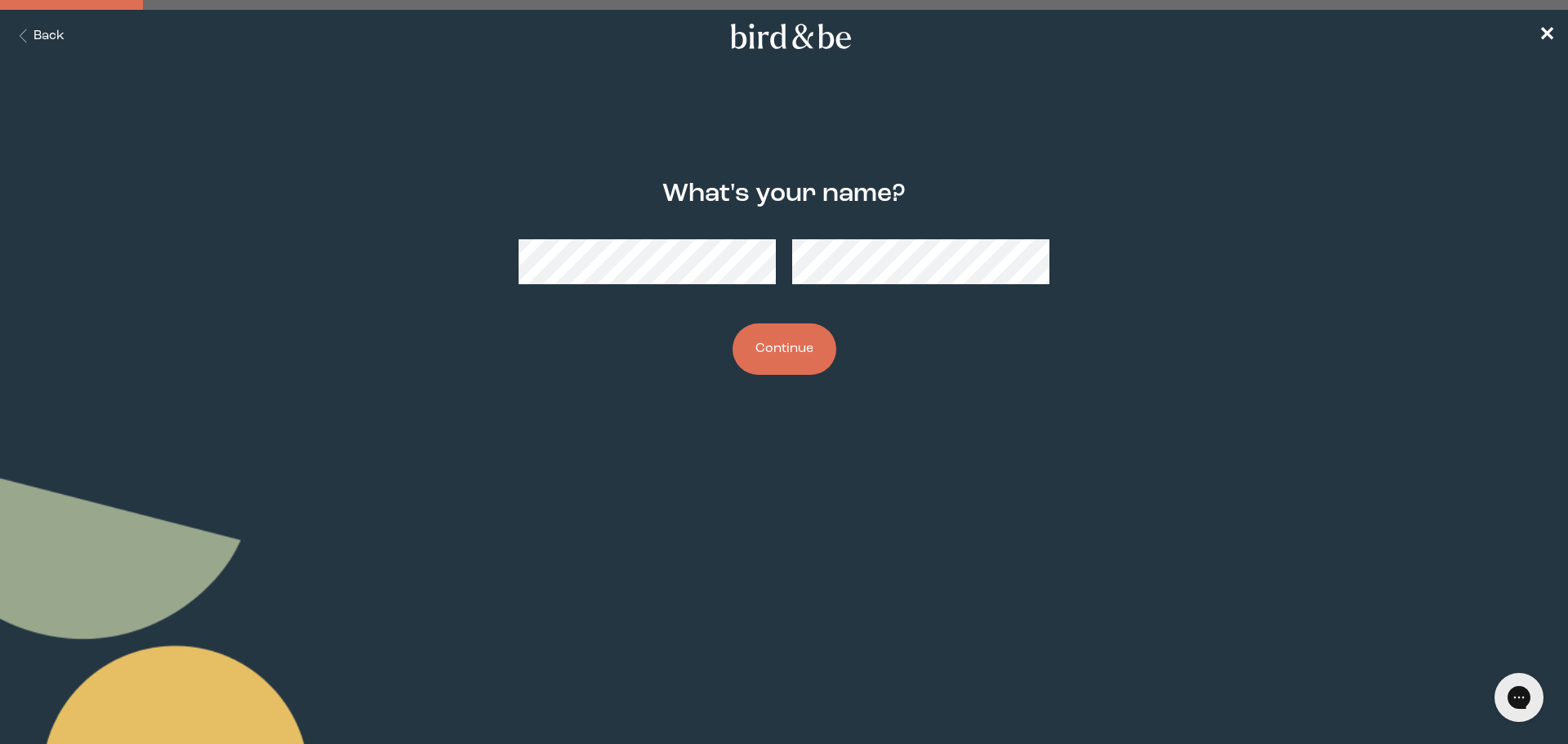
click at [762, 352] on button "Continue" at bounding box center [784, 348] width 104 height 52
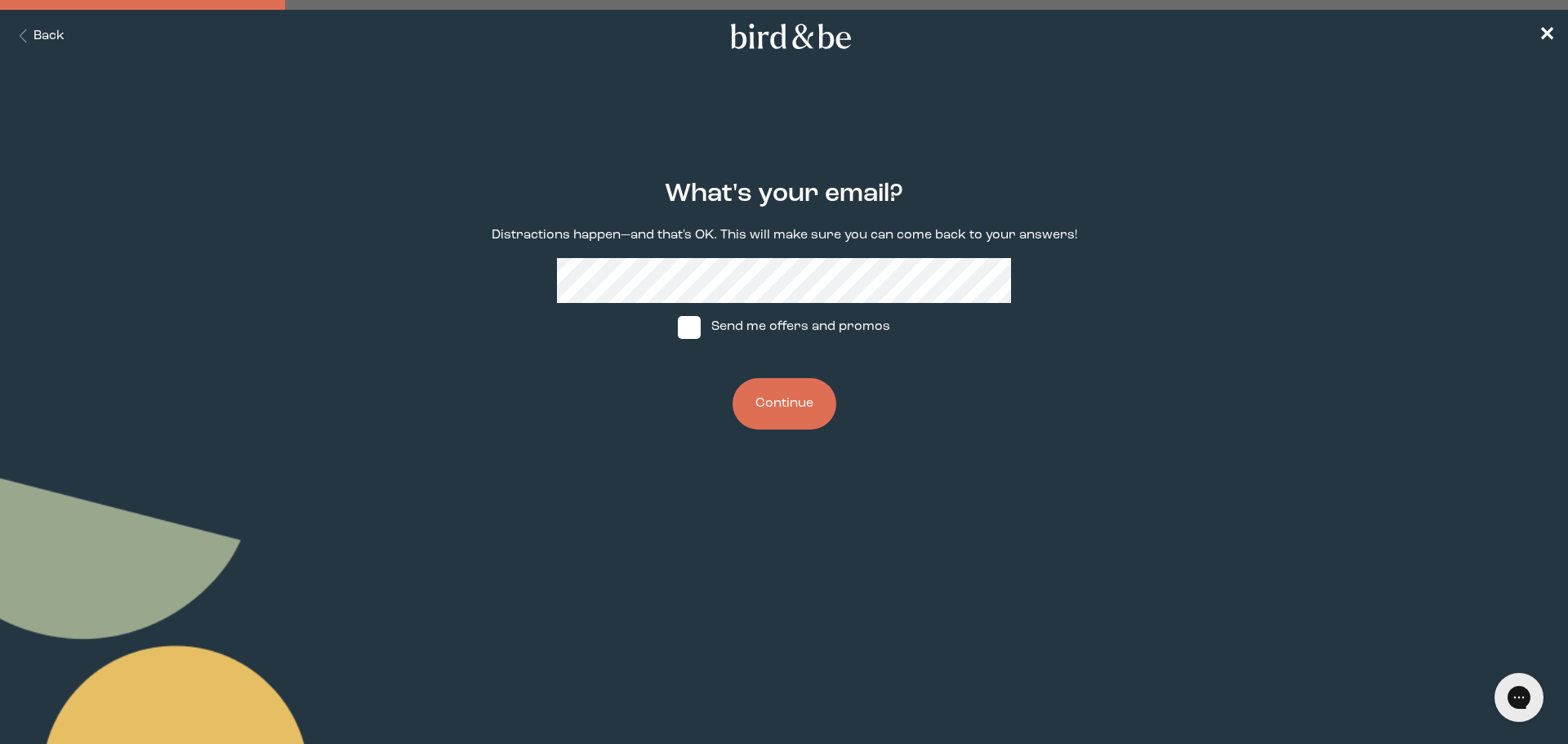
click at [760, 414] on button "Continue" at bounding box center [784, 403] width 104 height 52
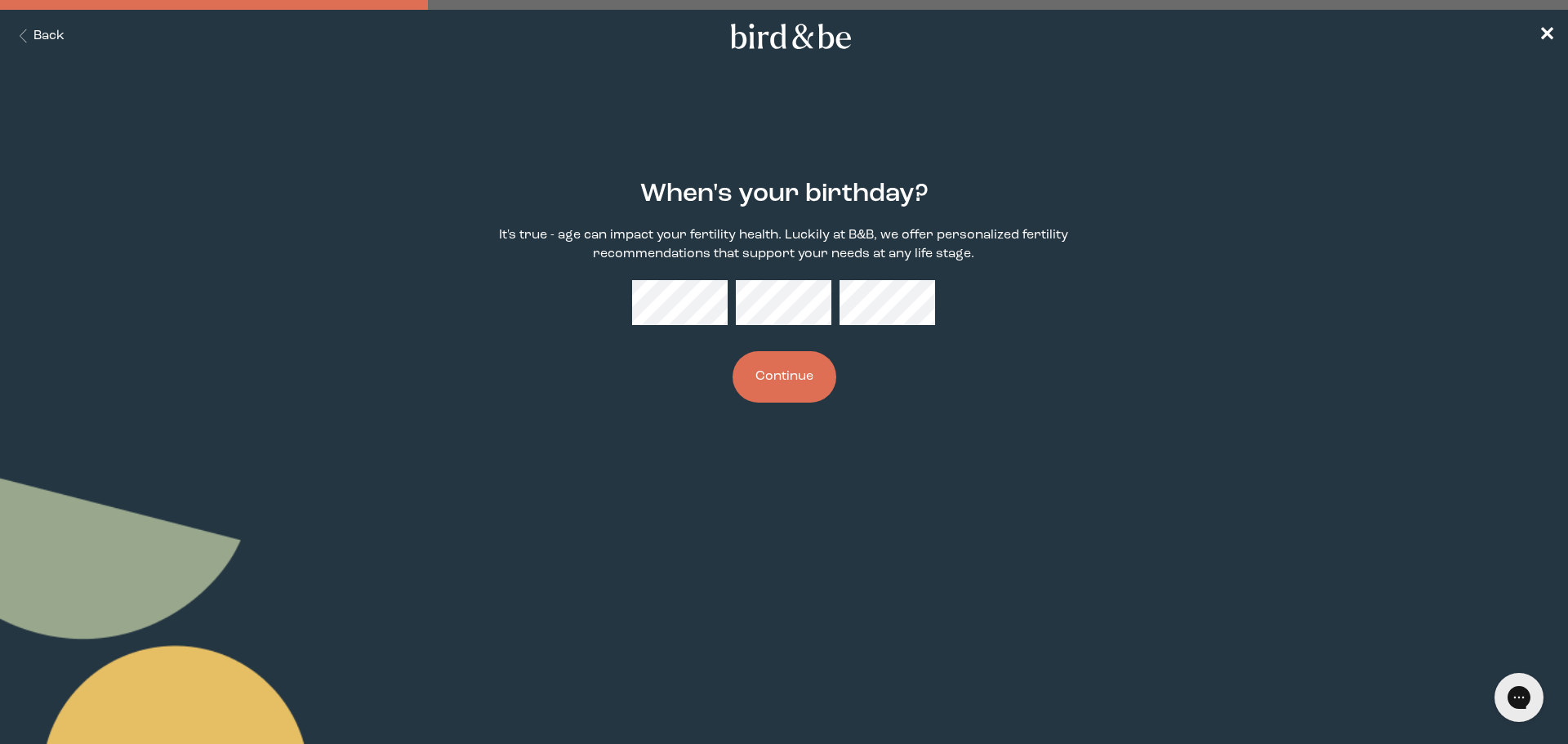
click at [781, 378] on button "Continue" at bounding box center [784, 377] width 104 height 52
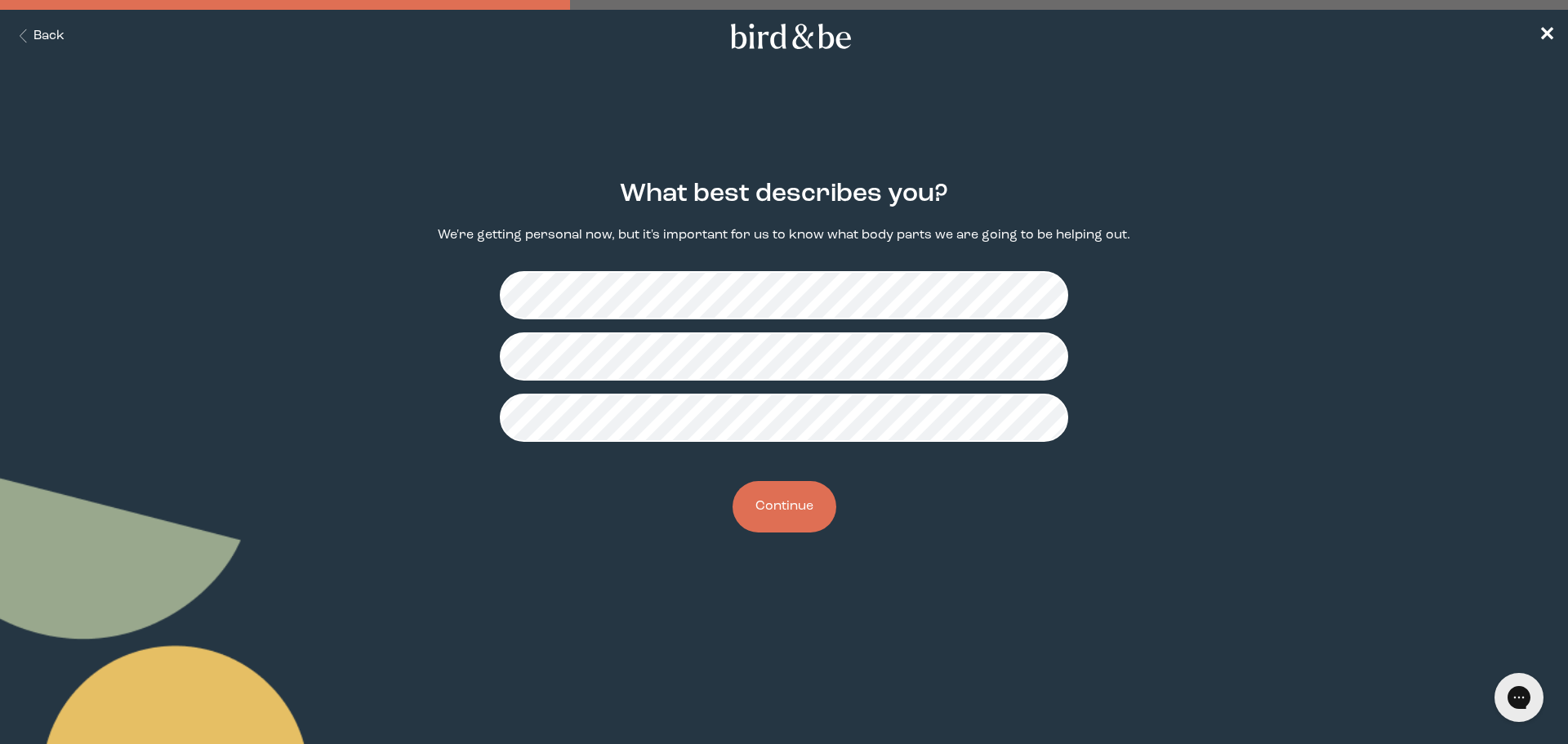
click at [760, 510] on button "Continue" at bounding box center [784, 506] width 104 height 52
click at [766, 507] on button "Continue" at bounding box center [784, 506] width 104 height 52
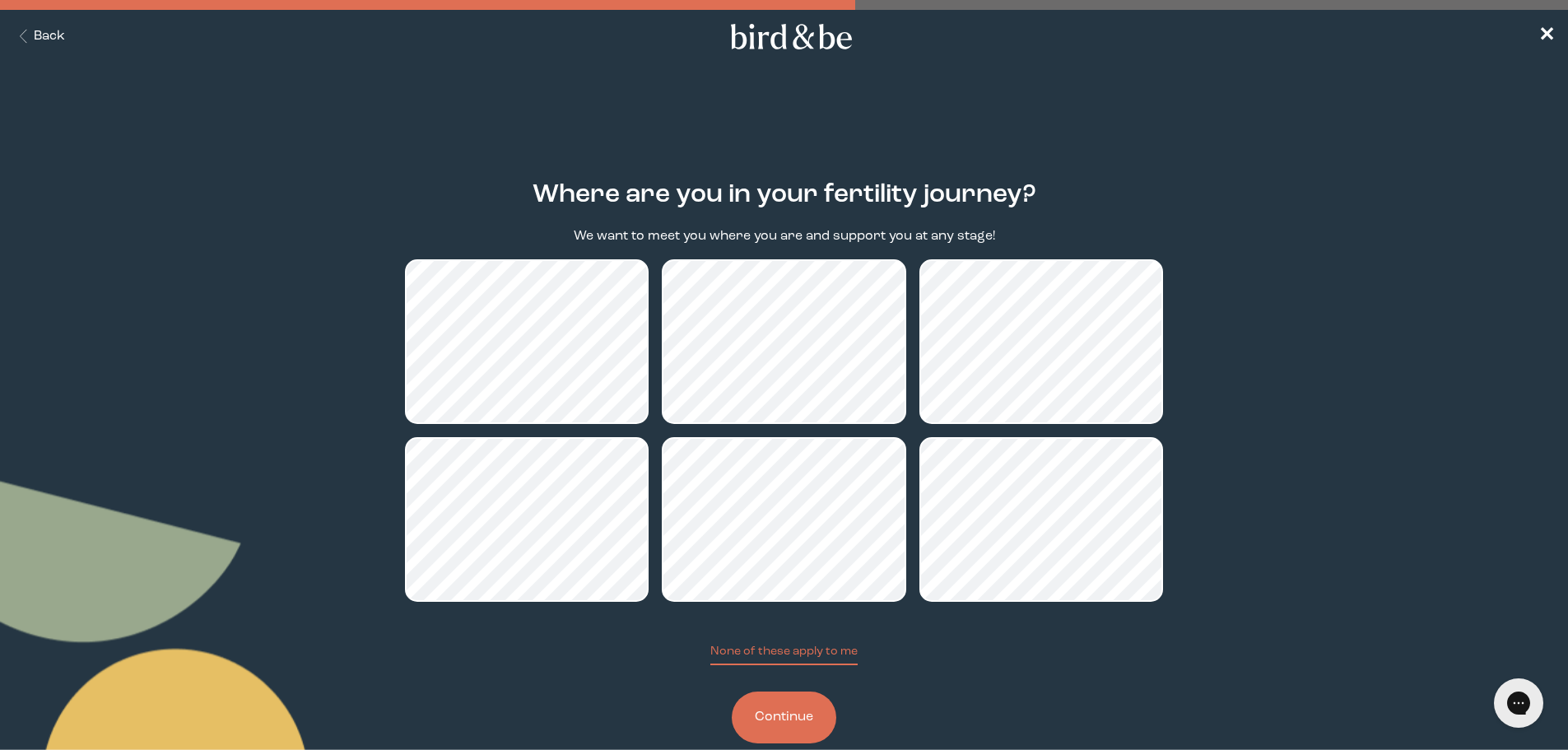
click at [780, 720] on button "Continue" at bounding box center [784, 717] width 104 height 52
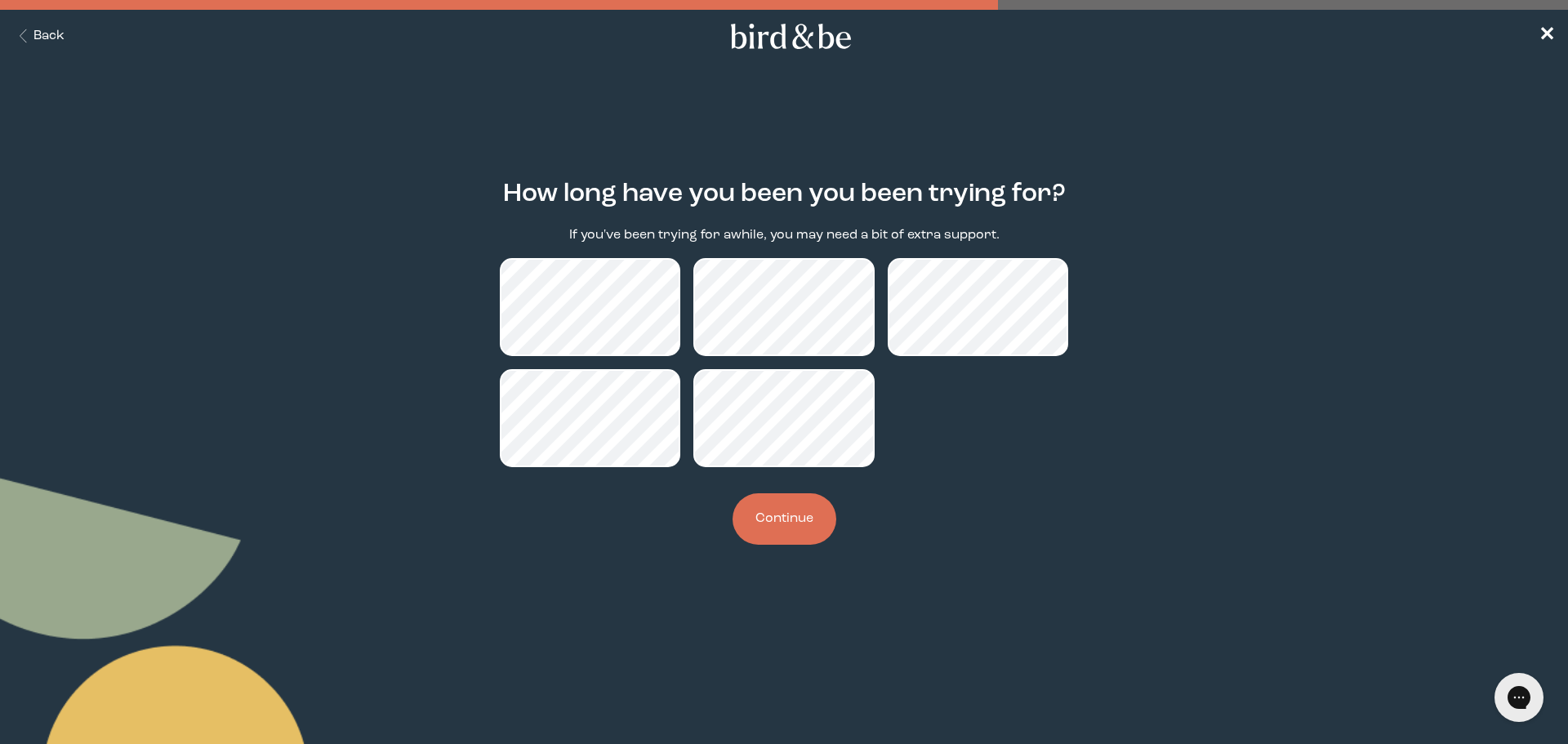
click at [782, 526] on button "Continue" at bounding box center [784, 518] width 104 height 52
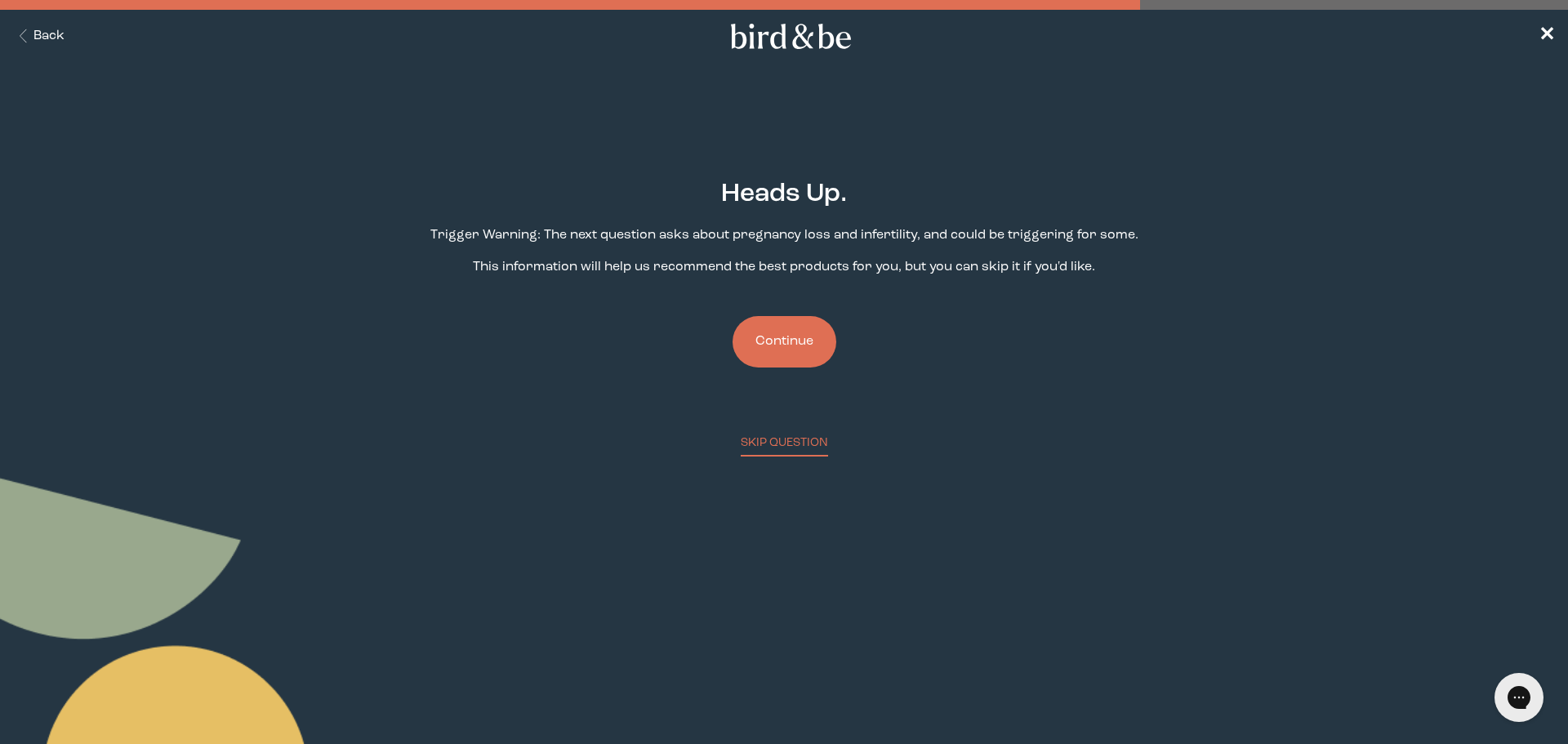
click at [810, 359] on button "Continue" at bounding box center [784, 341] width 104 height 52
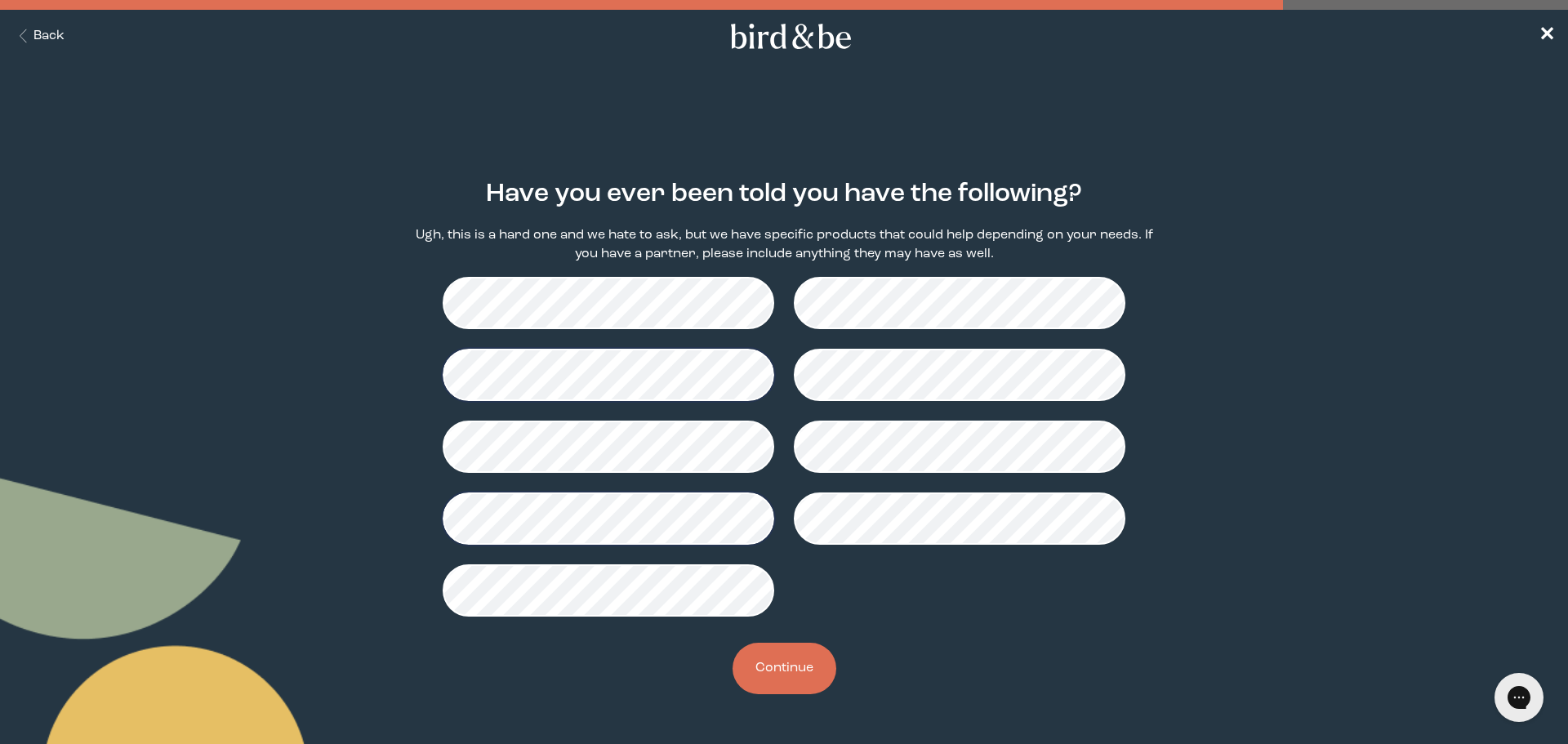
click at [769, 666] on button "Continue" at bounding box center [784, 668] width 104 height 52
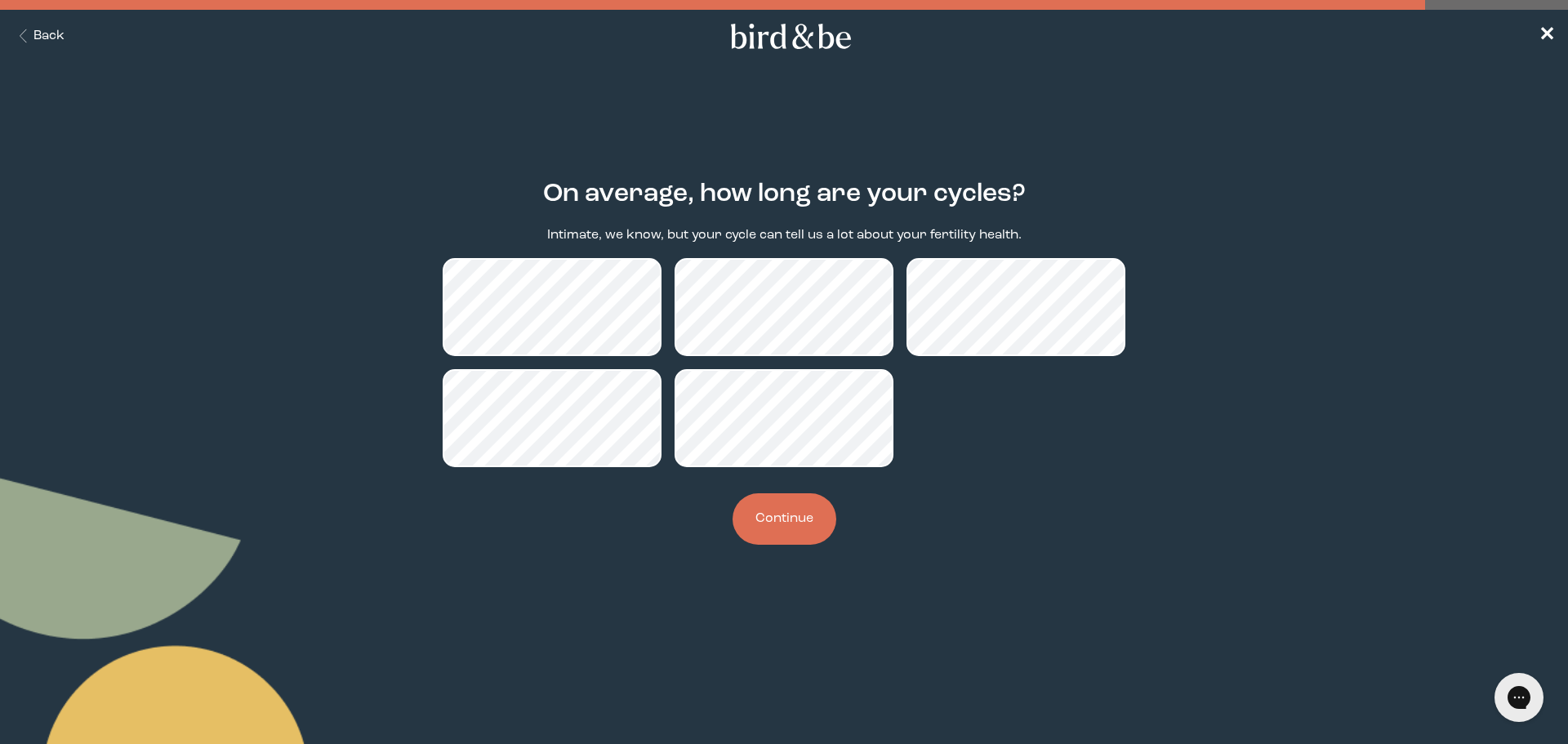
click at [781, 531] on button "Continue" at bounding box center [784, 518] width 104 height 52
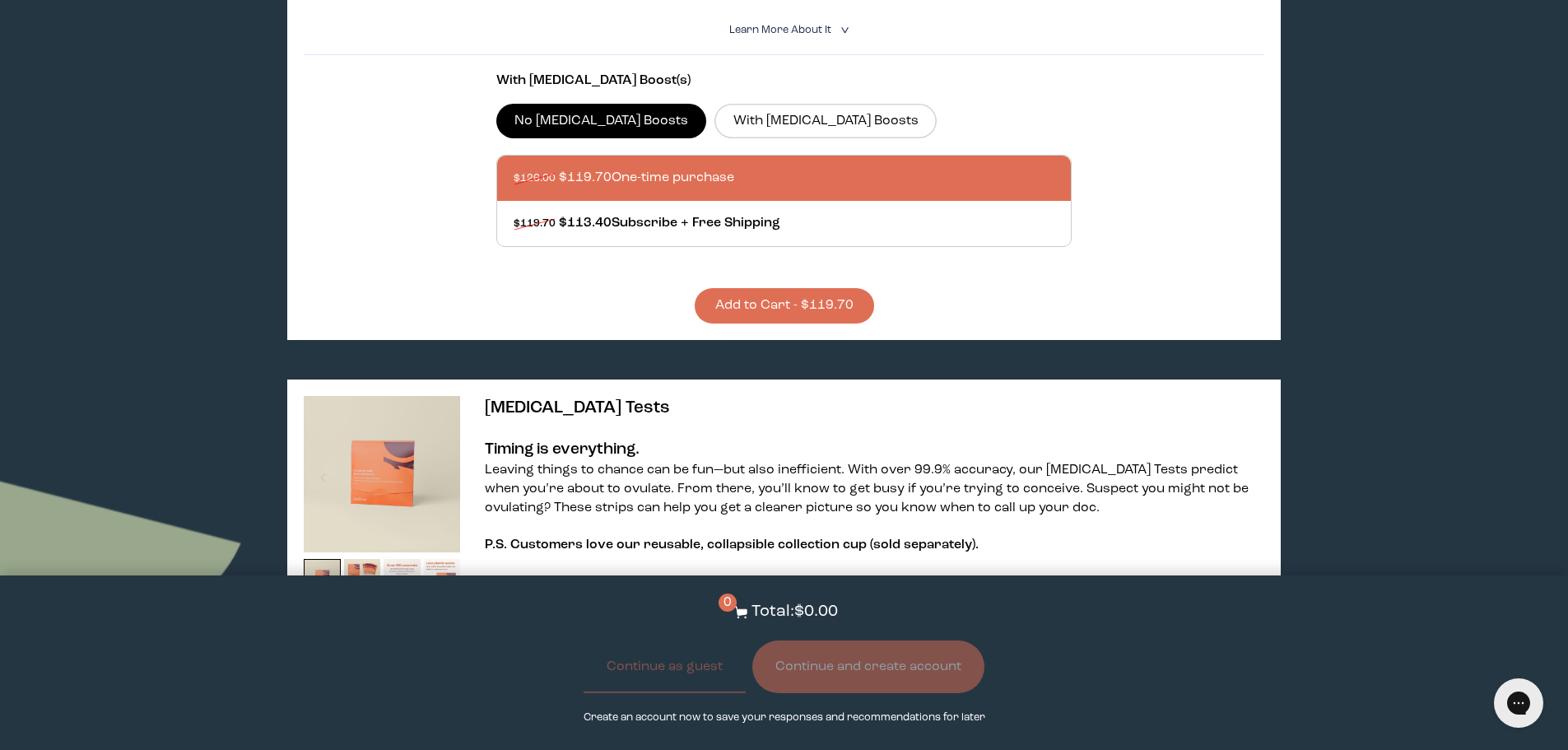
scroll to position [494, 0]
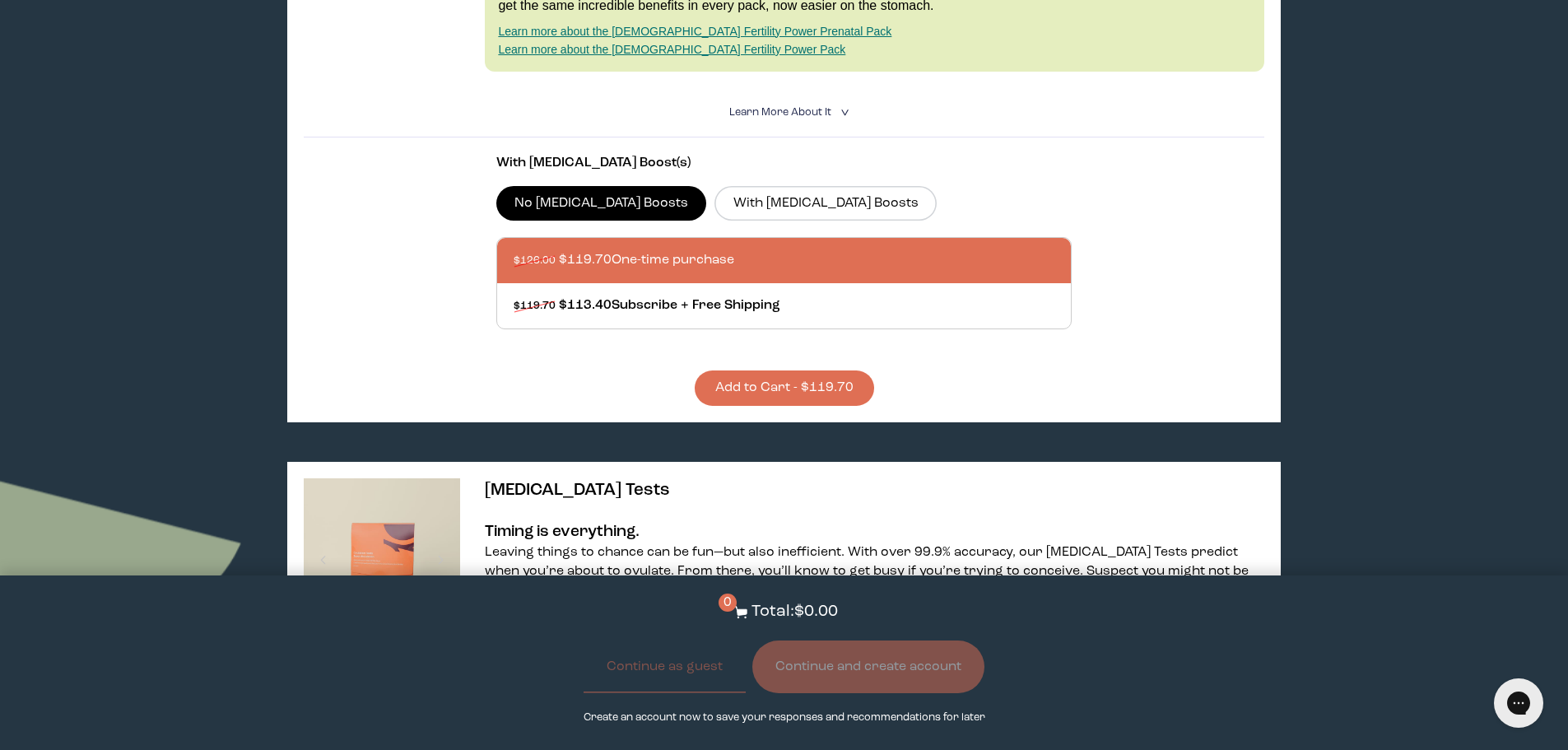
drag, startPoint x: 707, startPoint y: 113, endPoint x: 708, endPoint y: 127, distance: 14.0
click at [707, 118] on details "Learn More About it < What makes it special 30 daily packs to simplify your rou…" at bounding box center [784, 113] width 960 height 49
click at [714, 186] on label "With [MEDICAL_DATA] Boosts" at bounding box center [825, 203] width 222 height 34
click at [0, 0] on input "With [MEDICAL_DATA] Boosts" at bounding box center [0, 0] width 0 height 0
click at [795, 370] on button "Add to Cart - $148.20" at bounding box center [784, 387] width 179 height 35
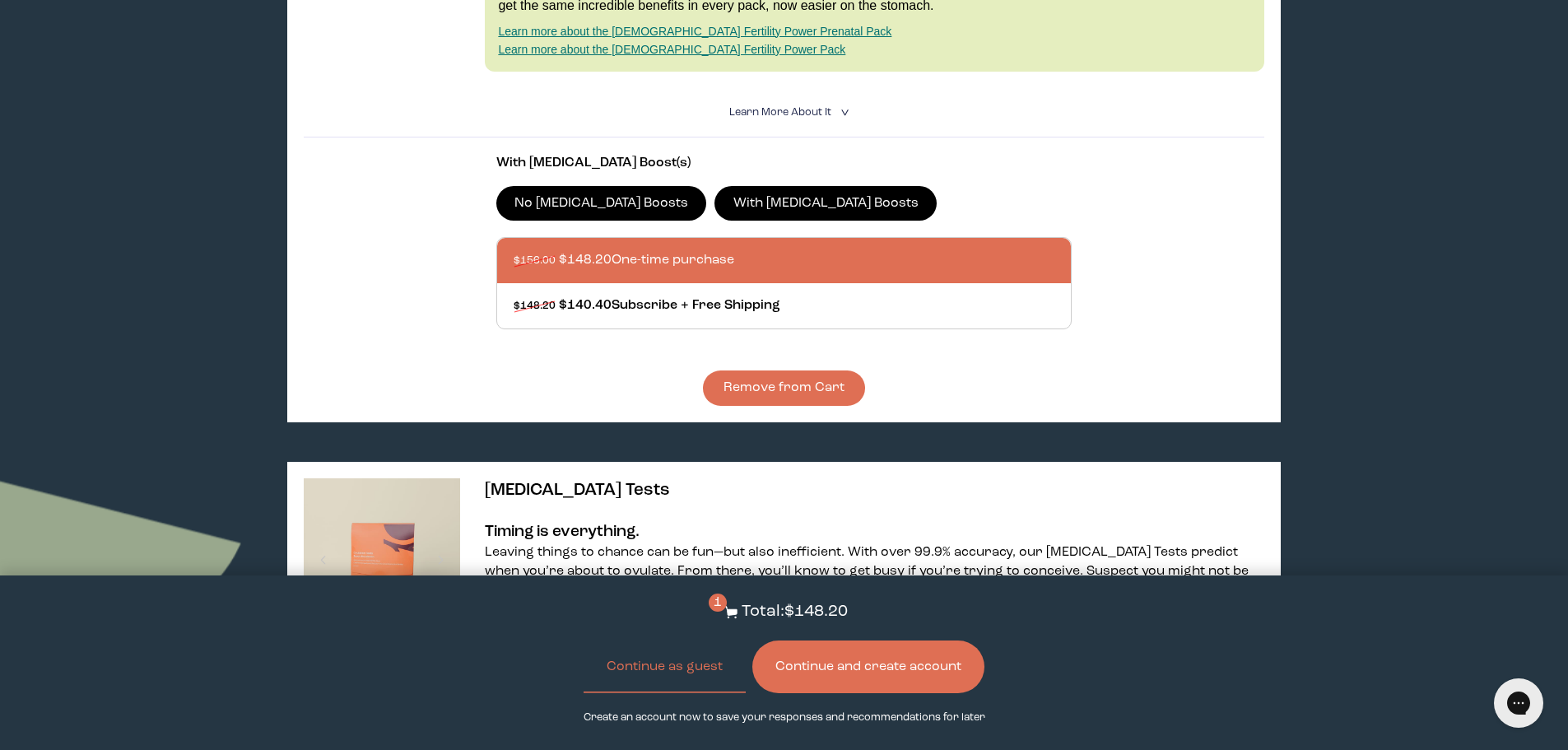
click at [821, 673] on button "Continue and create account" at bounding box center [868, 666] width 232 height 52
